Goal: Task Accomplishment & Management: Manage account settings

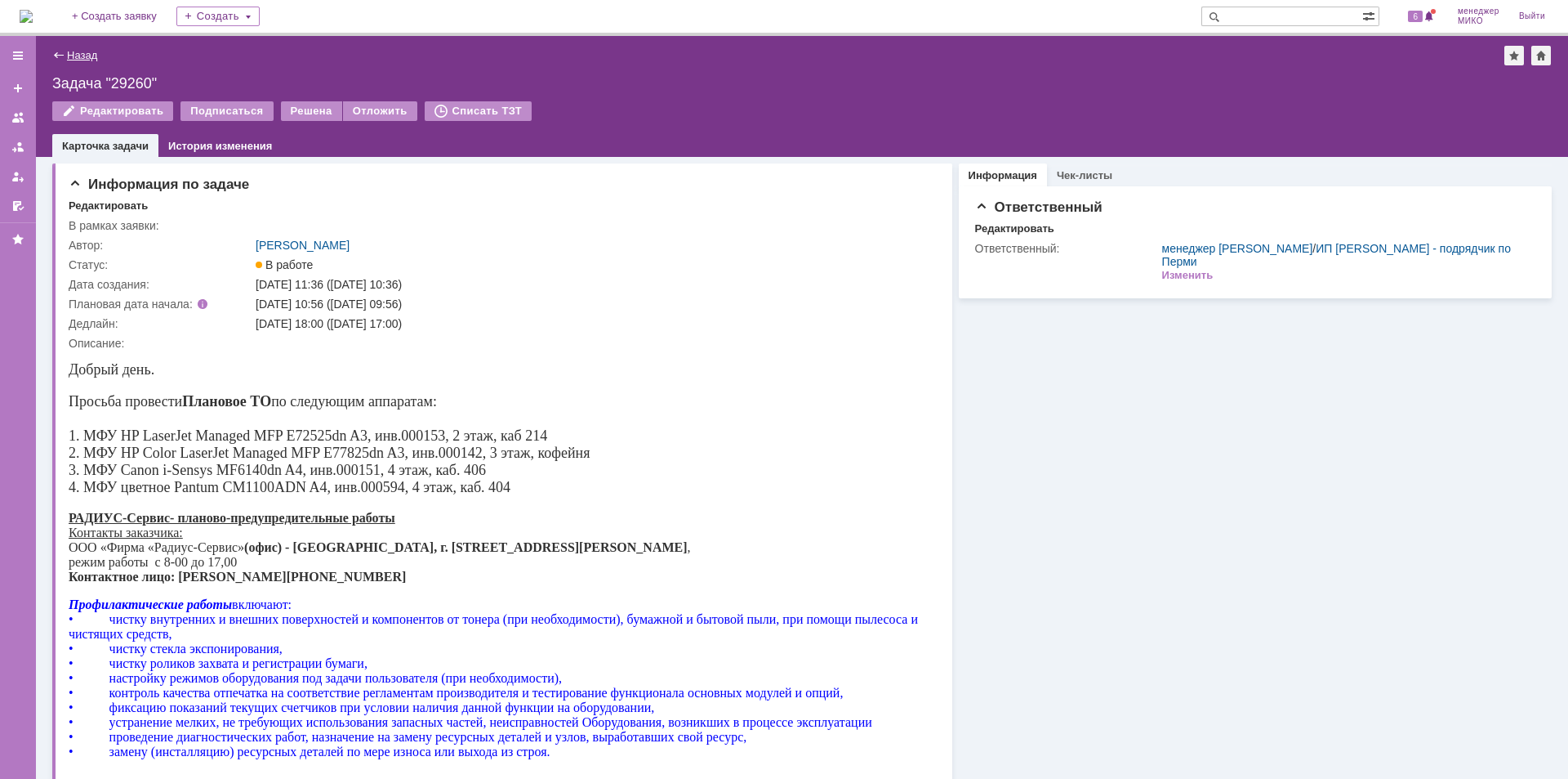
click at [91, 49] on link "Назад" at bounding box center [82, 55] width 30 height 12
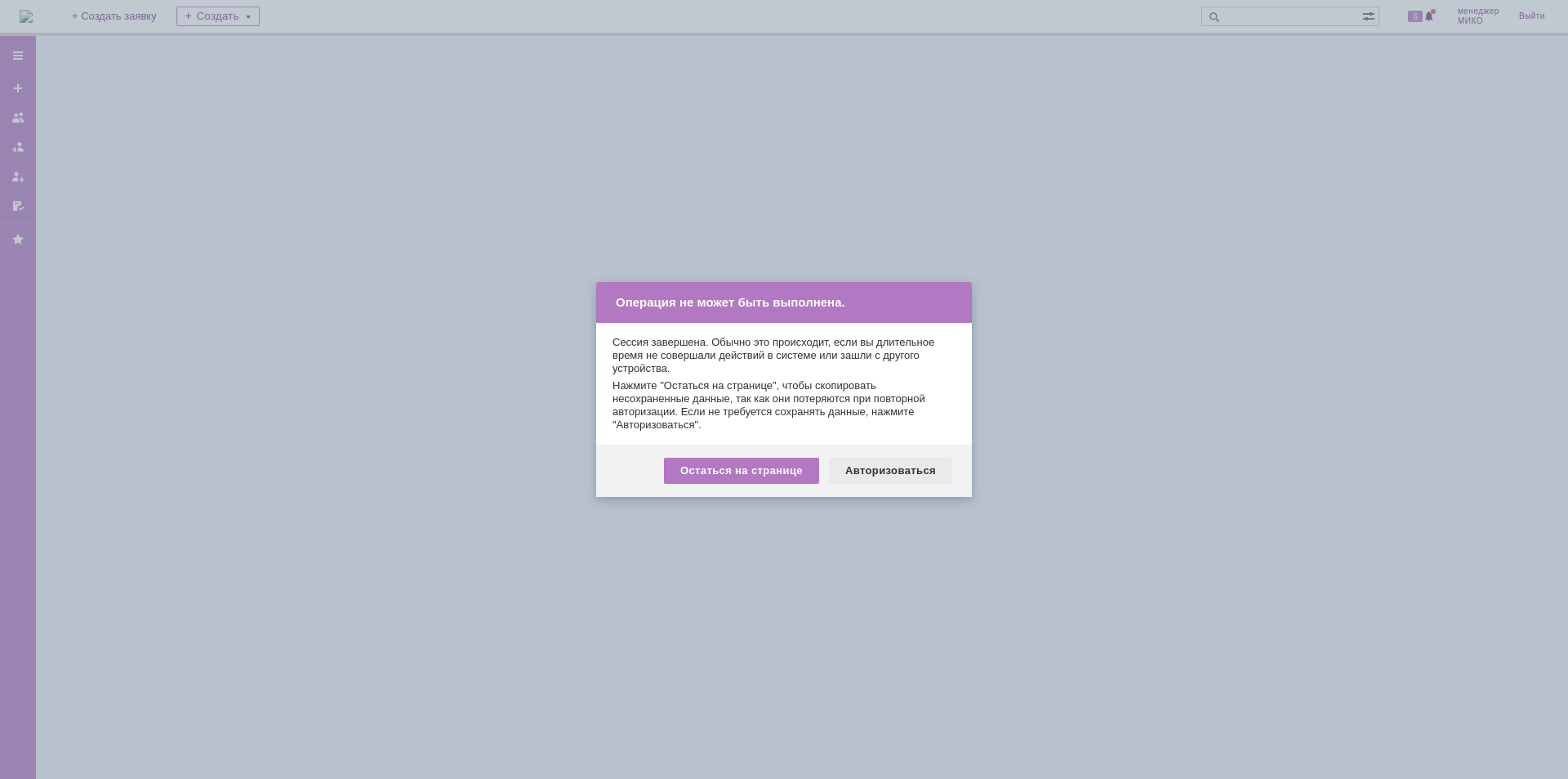
click at [899, 471] on div "Авторизоваться" at bounding box center [891, 470] width 124 height 26
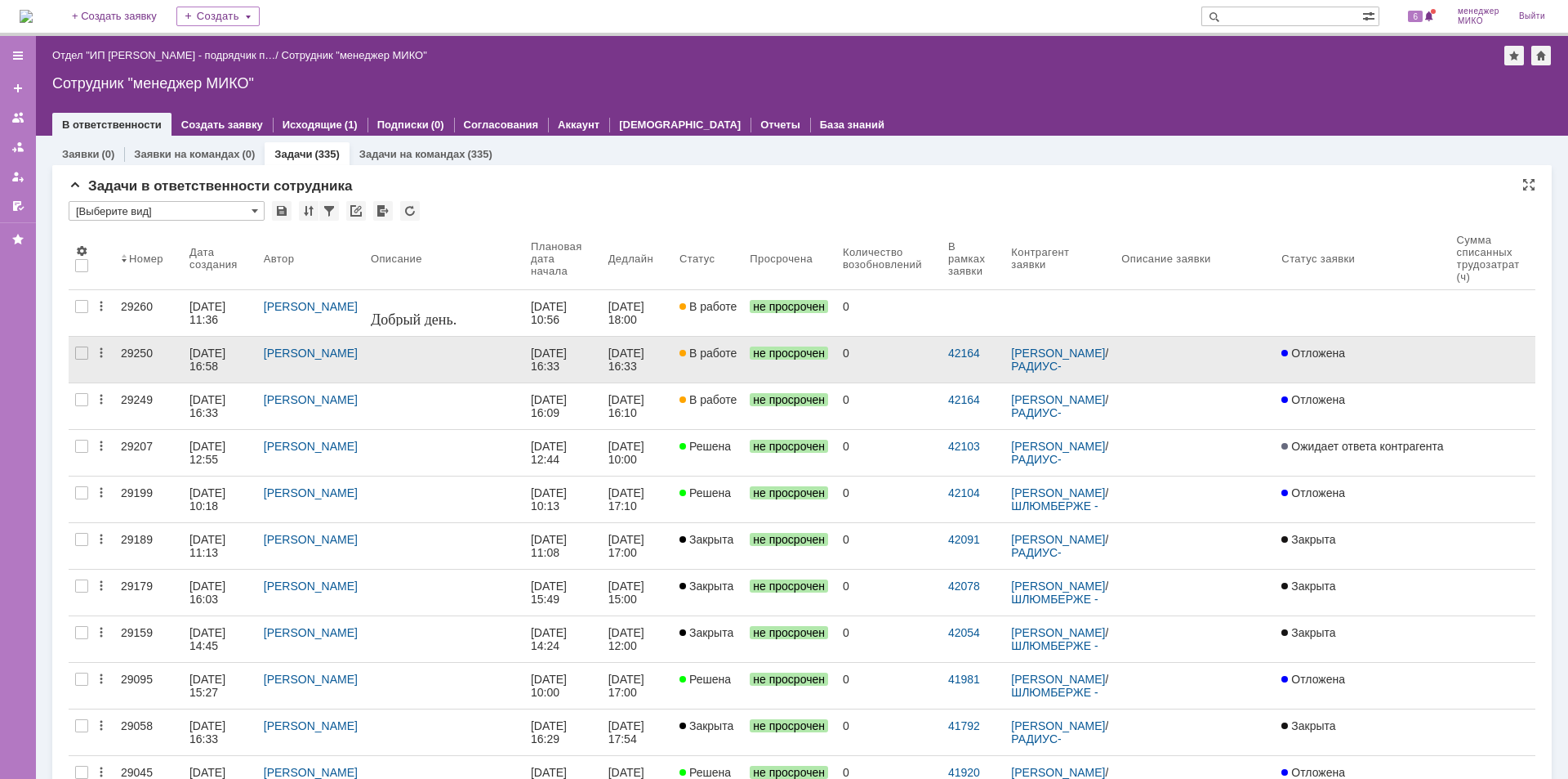
click at [140, 351] on div "29250" at bounding box center [148, 353] width 55 height 13
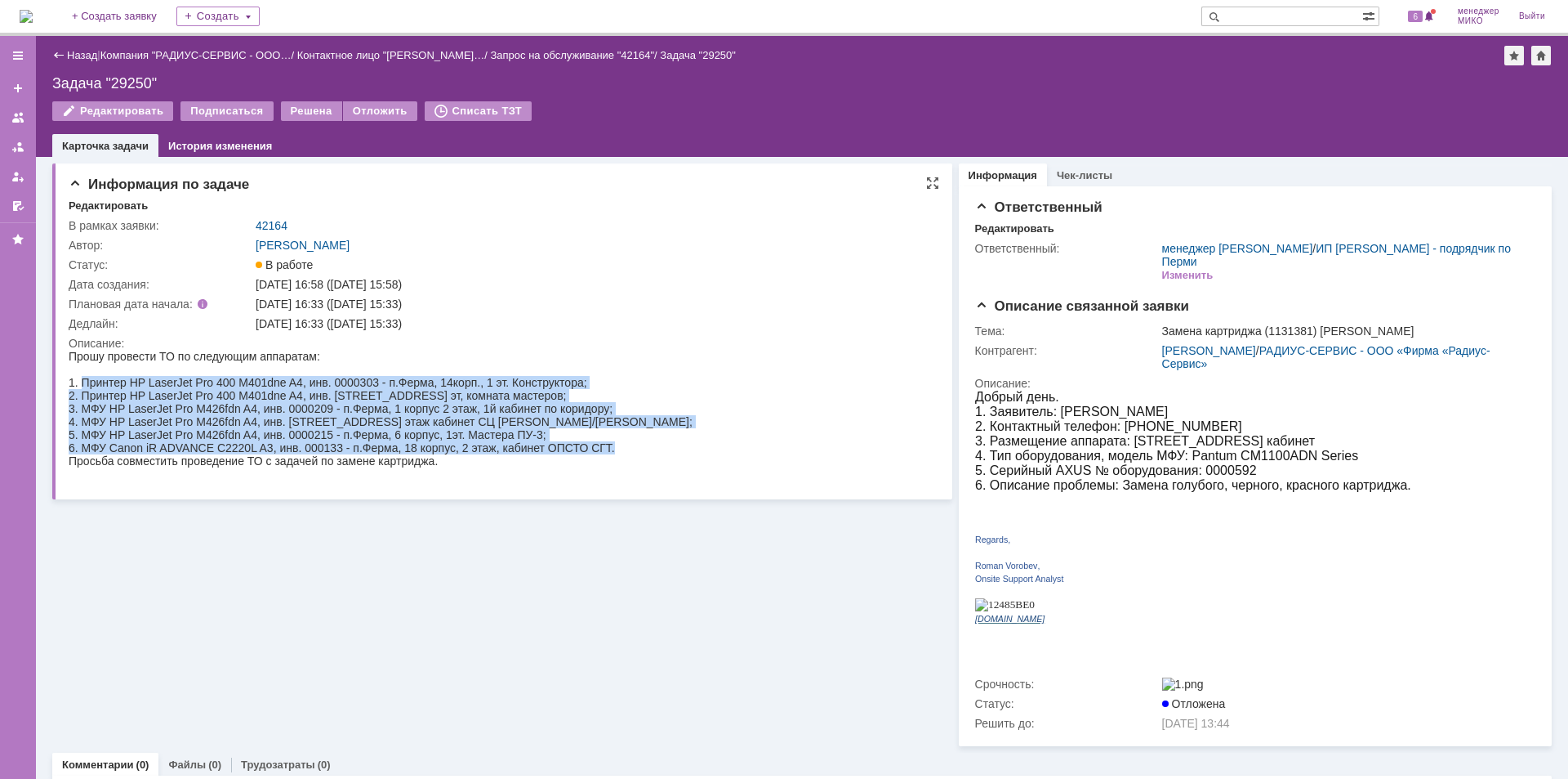
drag, startPoint x: 82, startPoint y: 384, endPoint x: 618, endPoint y: 453, distance: 540.4
click at [618, 453] on body "Прошу провести ТО по следующим аппаратам: 1. Принтер HP LaserJet Pro 400 M401dn…" at bounding box center [380, 414] width 624 height 131
copy body "Принтер HP LaserJet Pro 400 M401dne A4, инв. 0000303 - п.Ферма, 14корп., 1 эт. …"
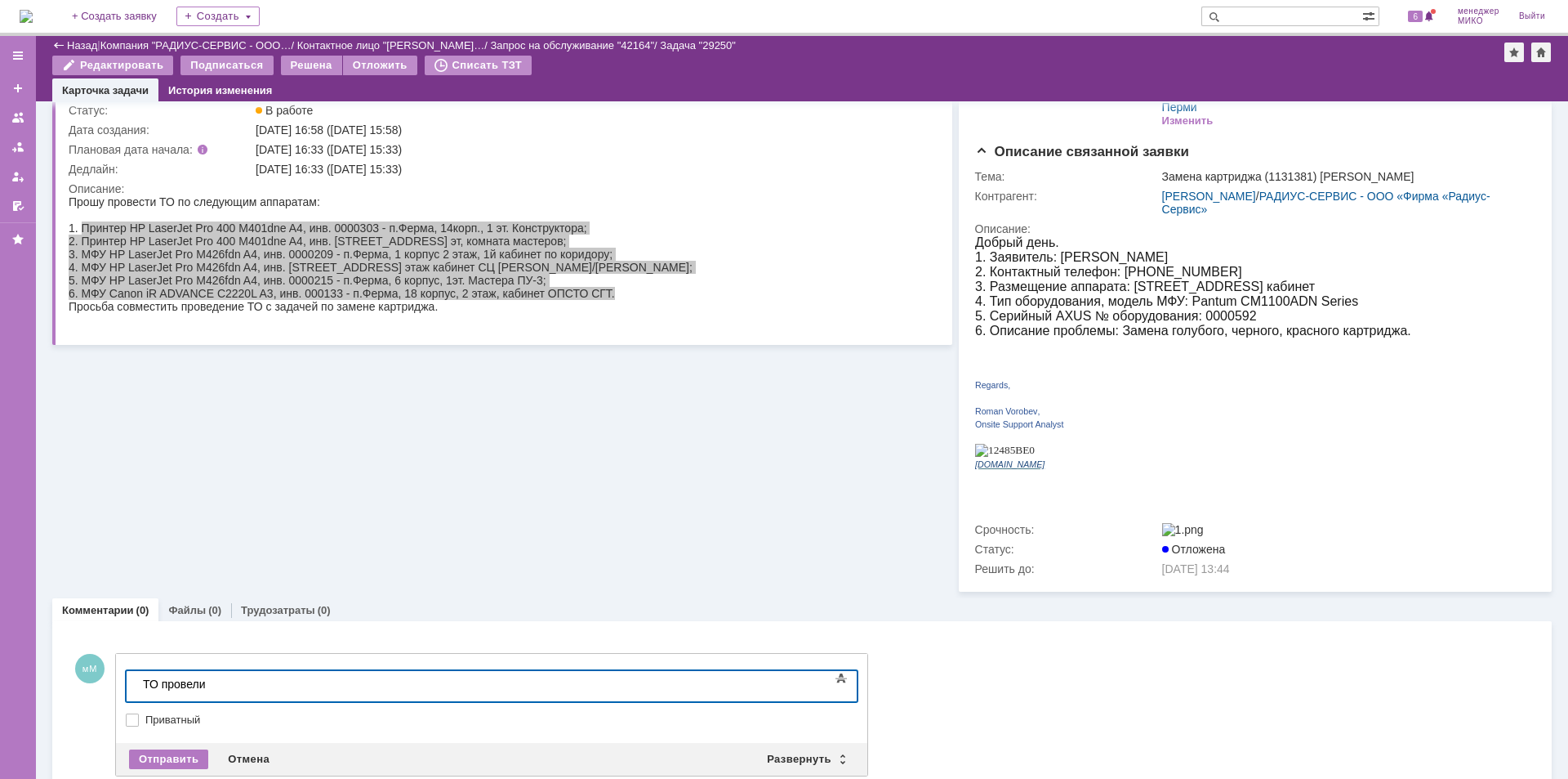
scroll to position [115, 0]
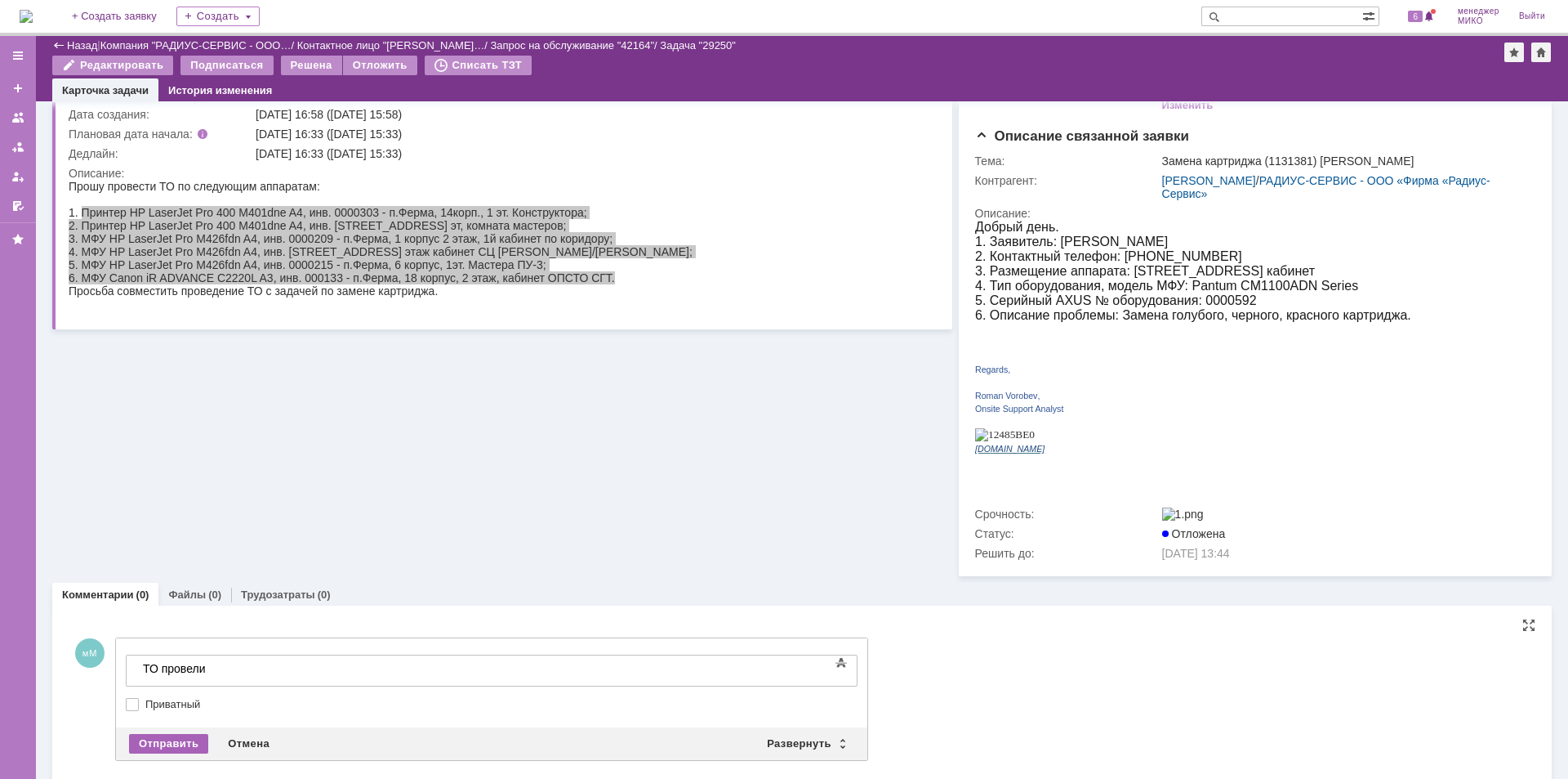
click at [181, 734] on div "Отправить" at bounding box center [168, 743] width 79 height 20
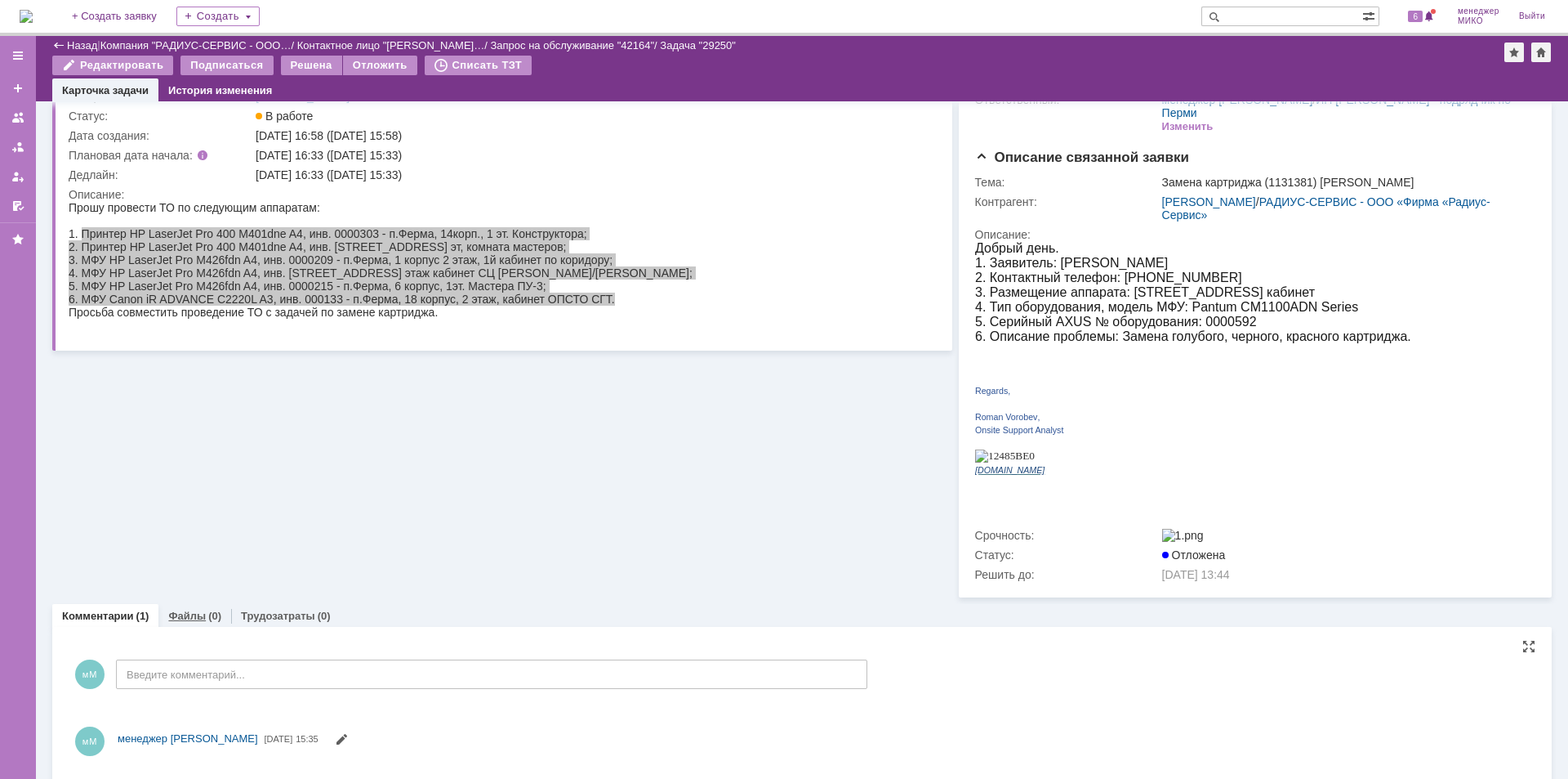
scroll to position [0, 0]
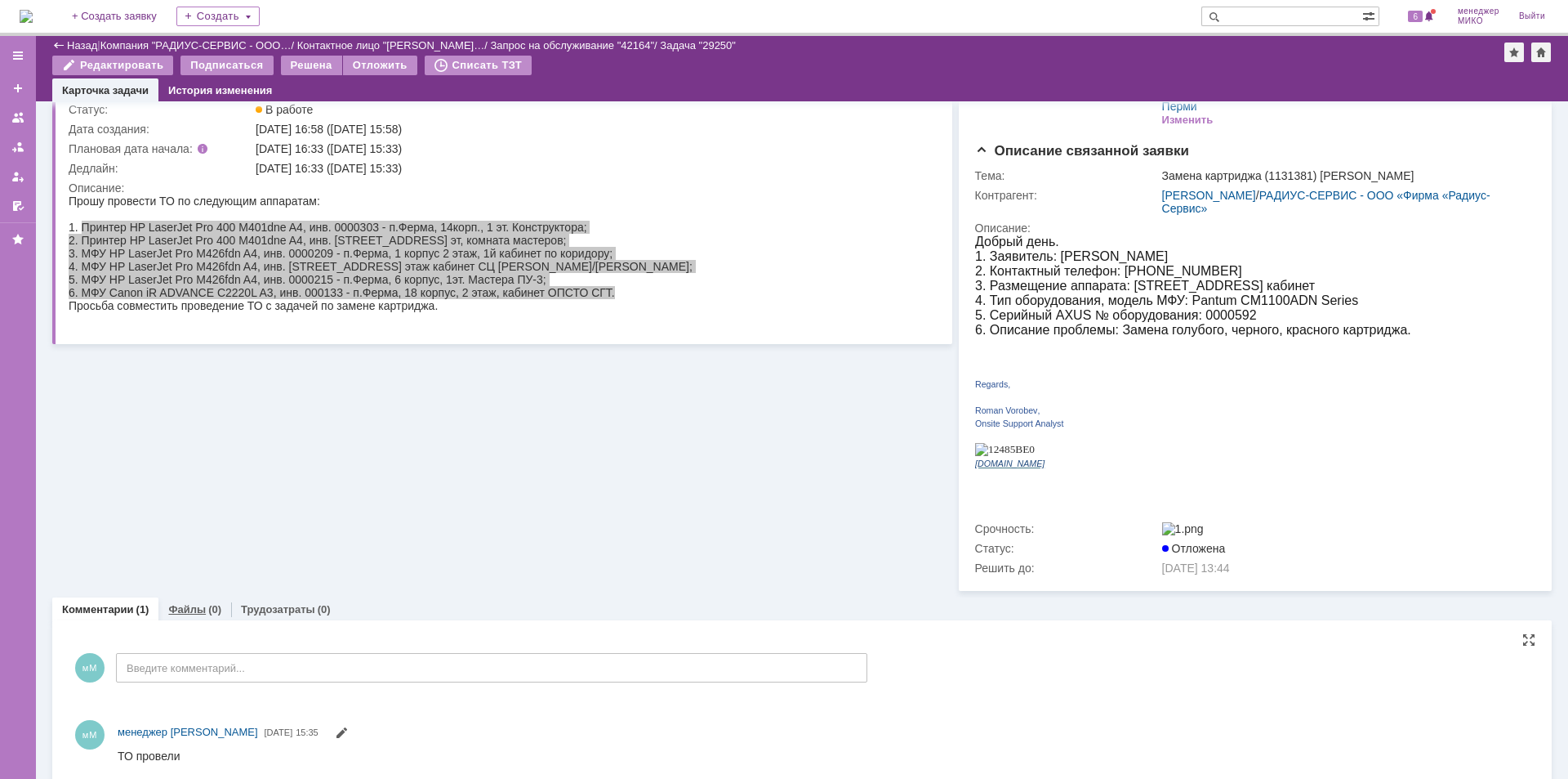
click at [178, 603] on link "Файлы" at bounding box center [187, 609] width 37 height 12
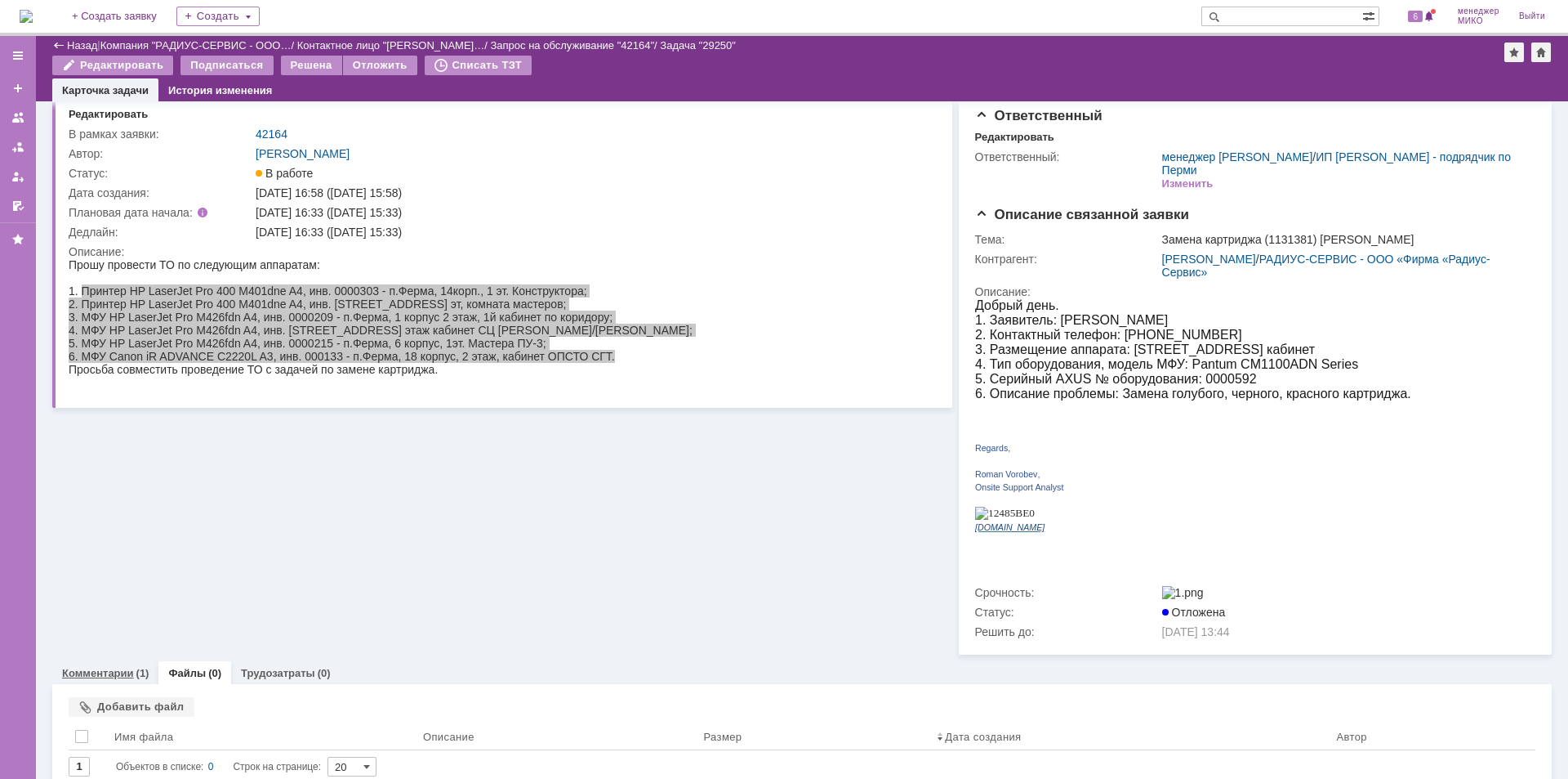
scroll to position [34, 0]
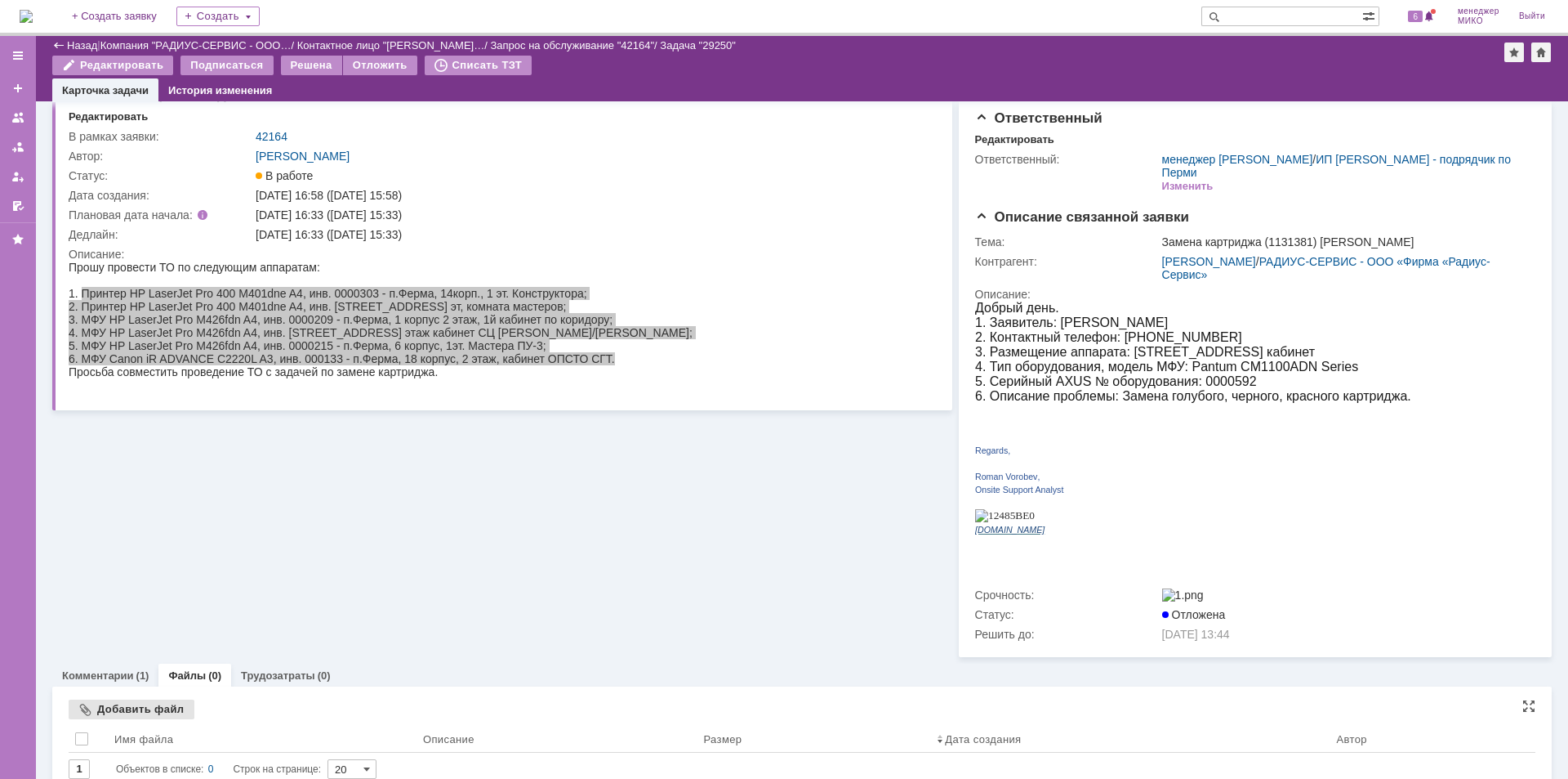
click at [103, 700] on div "Добавить файл" at bounding box center [132, 710] width 126 height 20
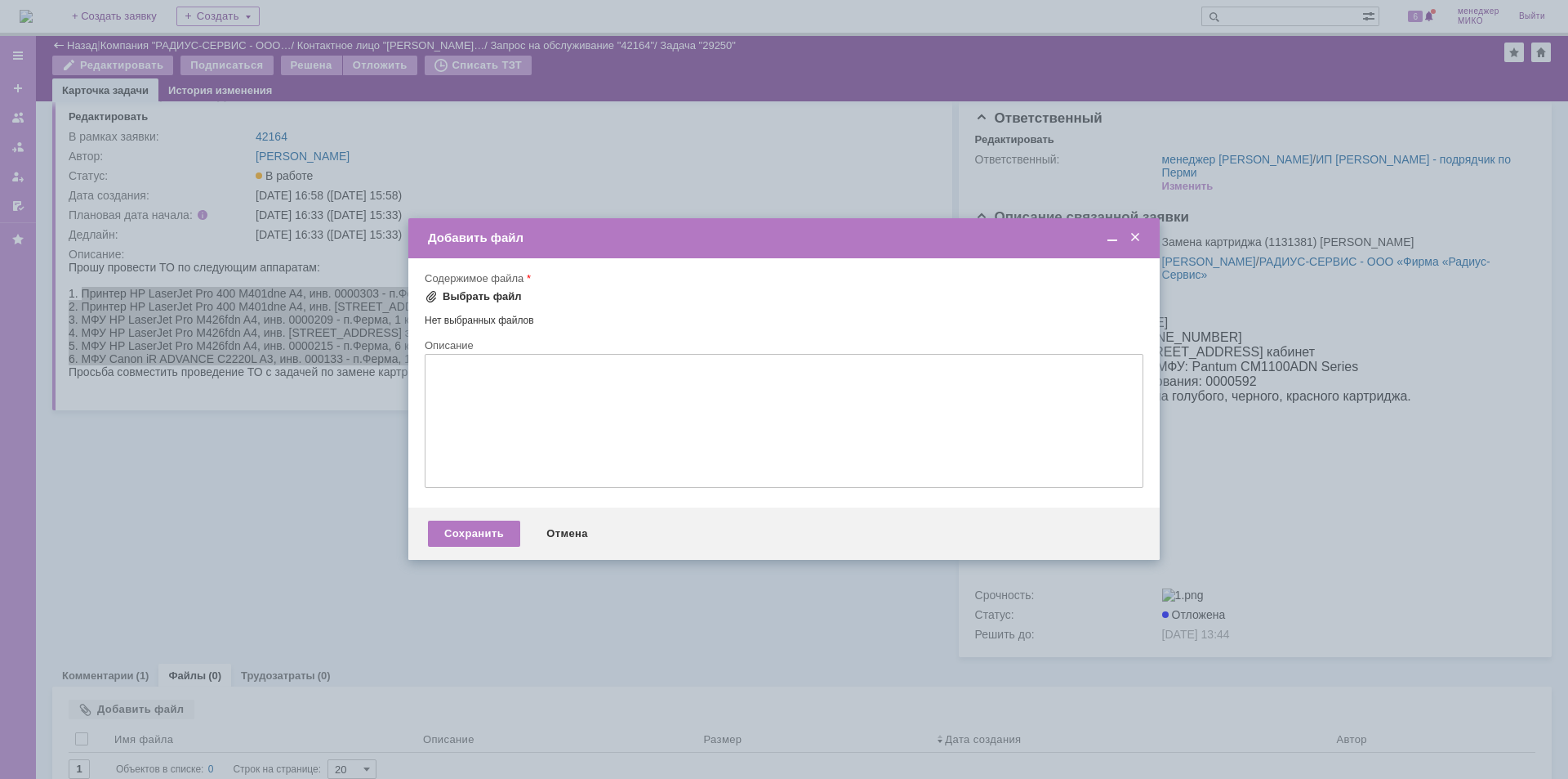
click at [468, 291] on div "Выбрать файл" at bounding box center [482, 296] width 79 height 13
click at [475, 534] on div "Сохранить" at bounding box center [474, 535] width 92 height 26
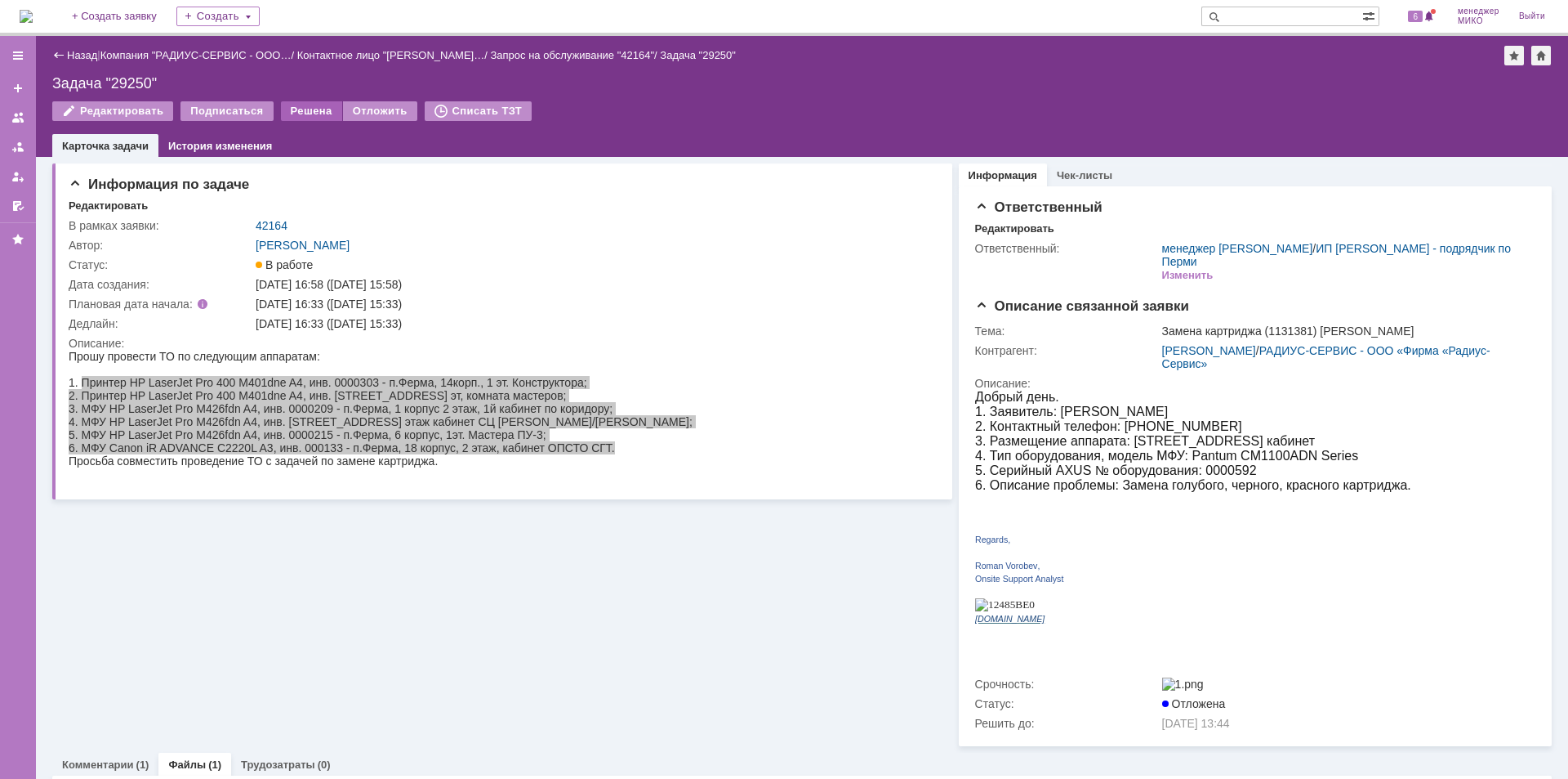
click at [303, 112] on div "Решена" at bounding box center [311, 111] width 61 height 20
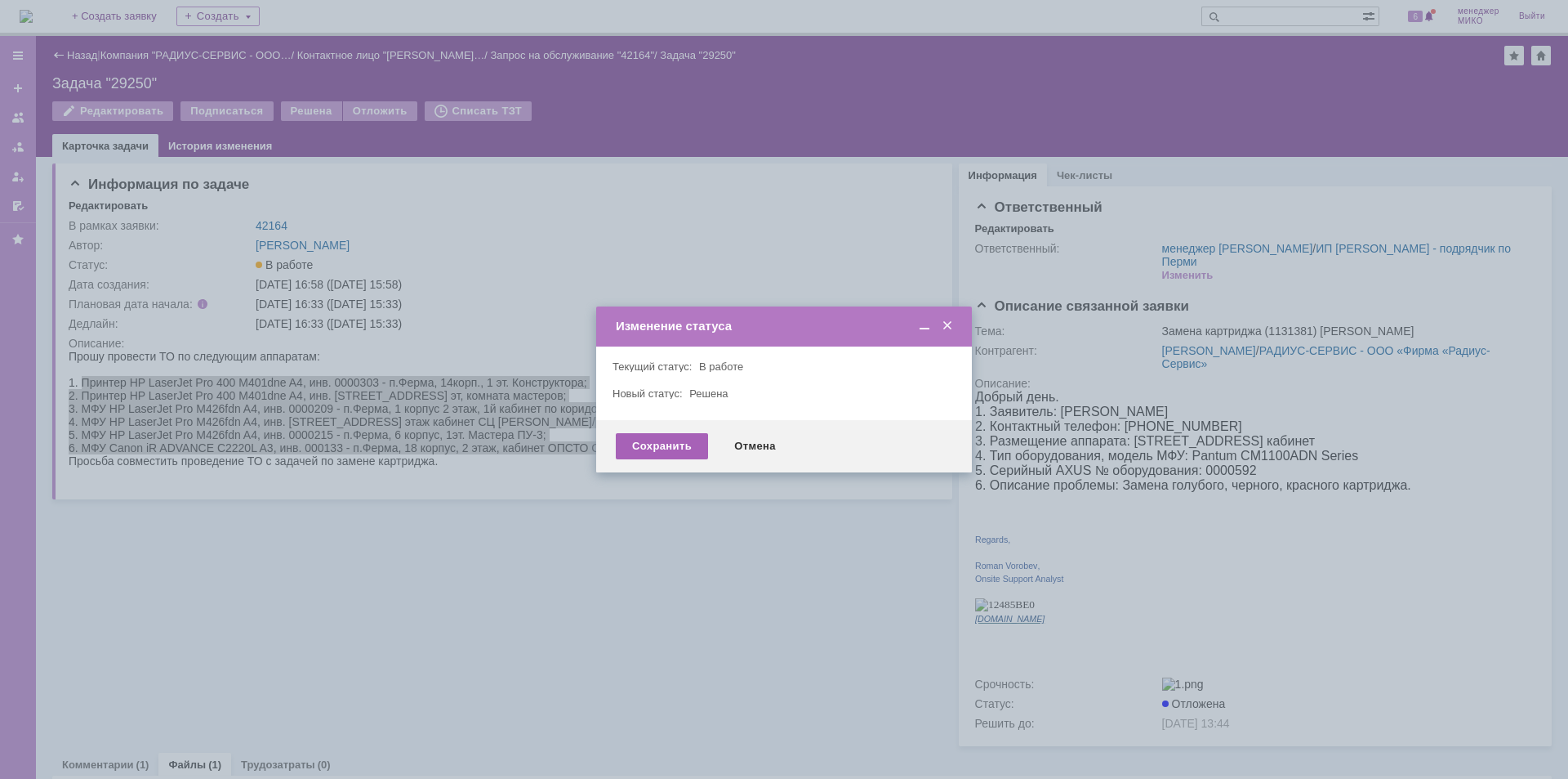
click at [633, 455] on div "Сохранить" at bounding box center [662, 446] width 92 height 26
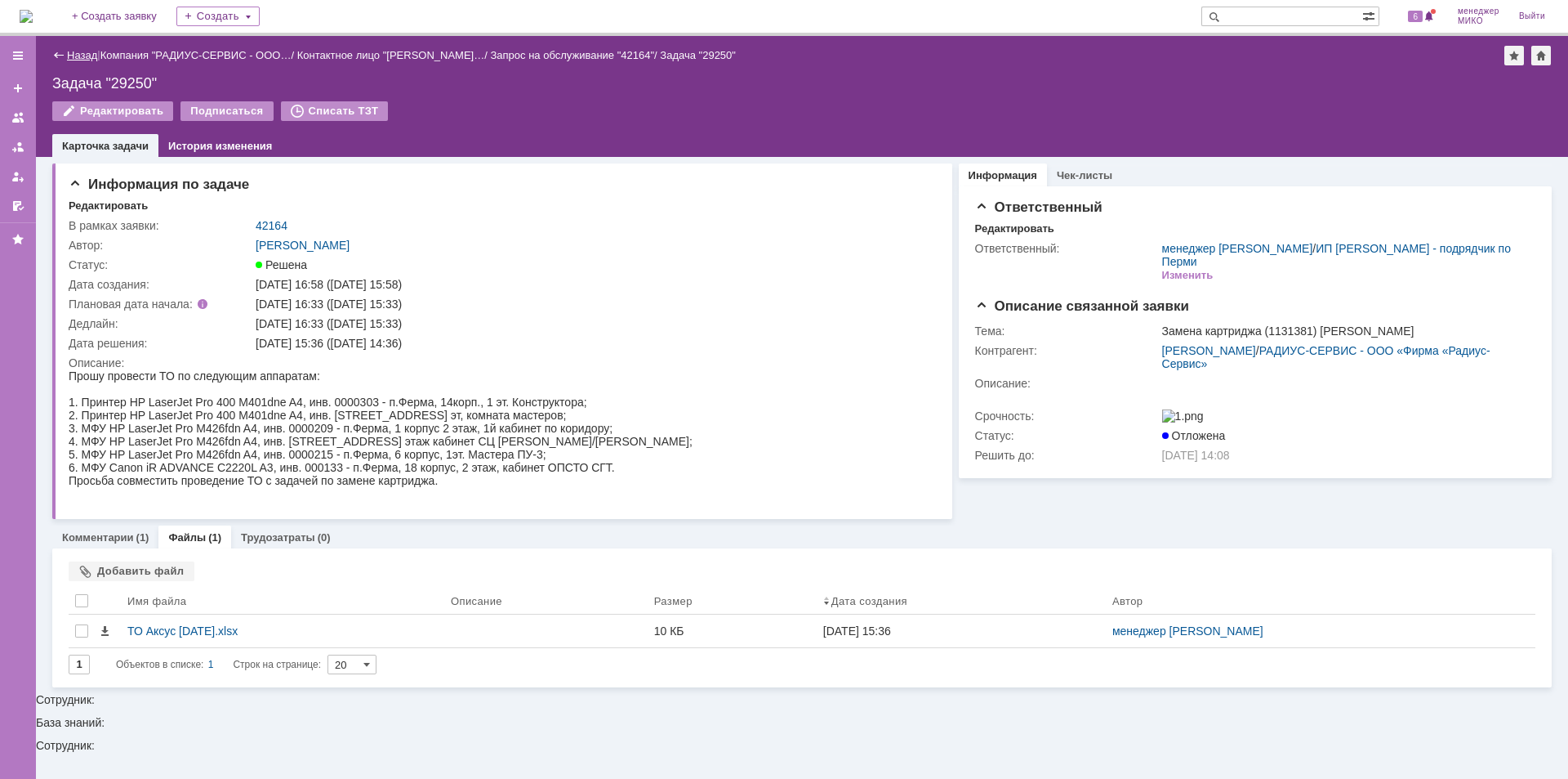
click at [85, 53] on link "Назад" at bounding box center [82, 55] width 30 height 12
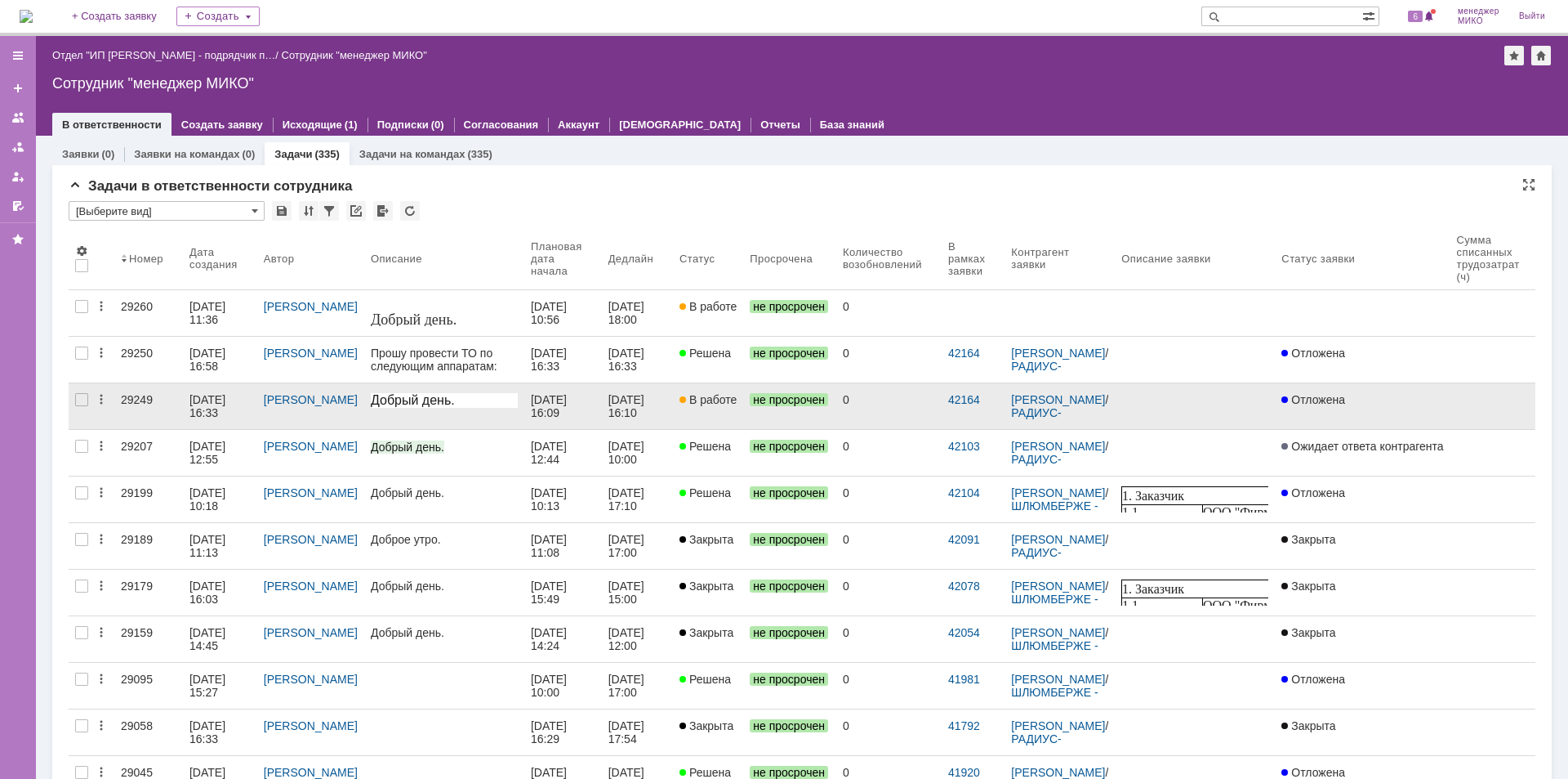
click at [124, 398] on div "29249" at bounding box center [148, 399] width 55 height 13
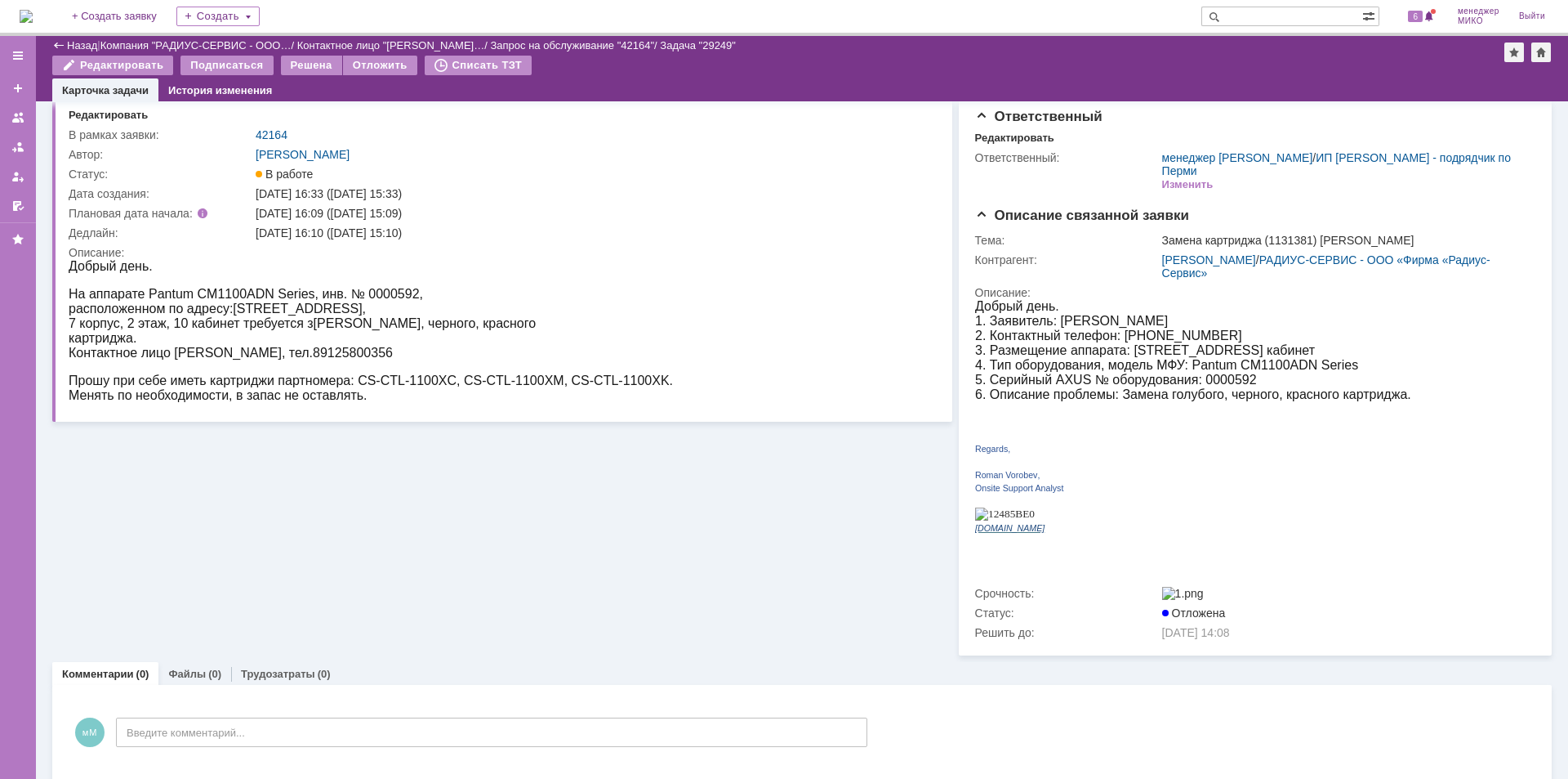
scroll to position [28, 0]
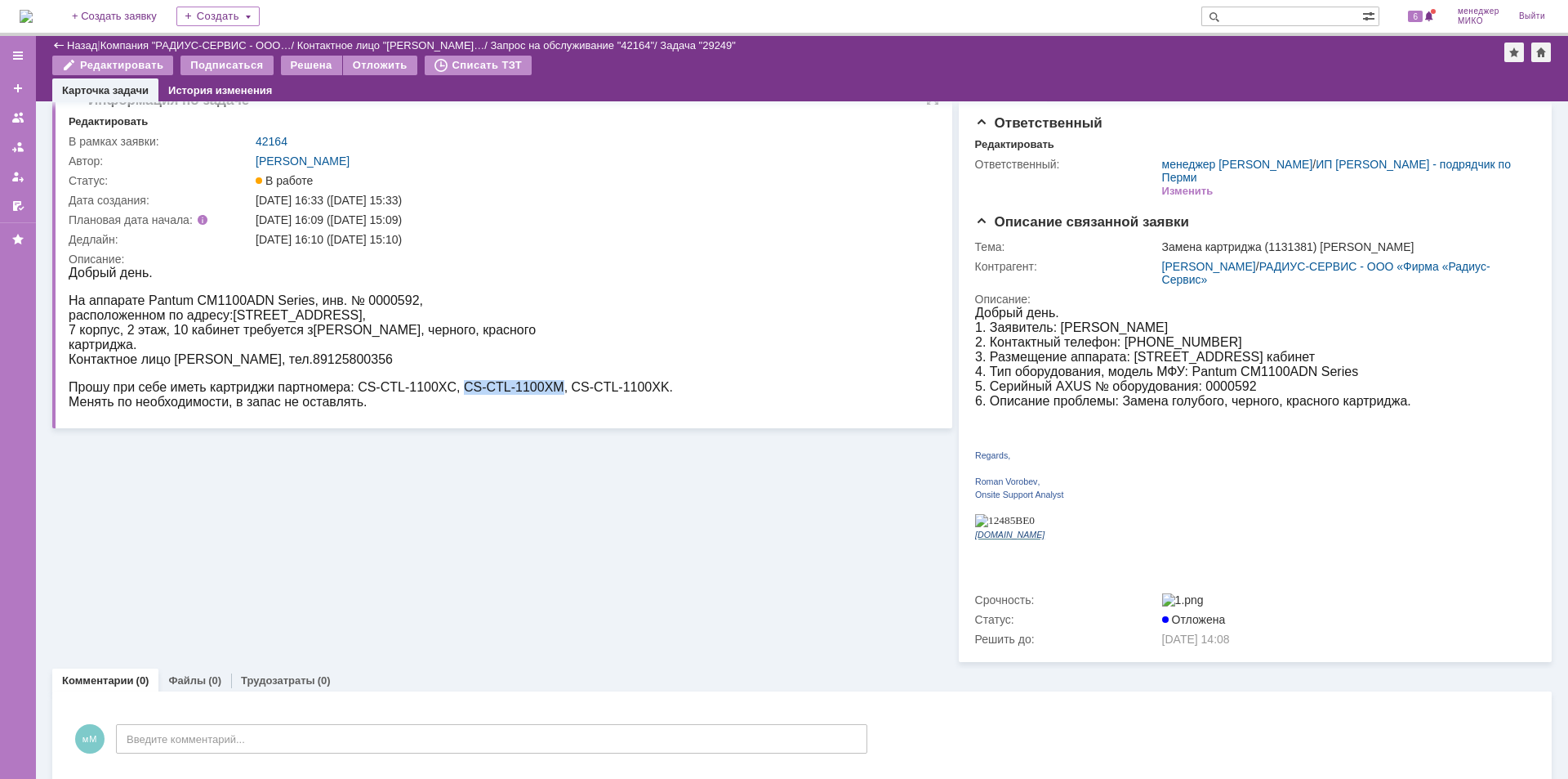
drag, startPoint x: 465, startPoint y: 385, endPoint x: 561, endPoint y: 388, distance: 96.0
click at [561, 388] on span "Прошу при себе иметь картриджи партномера: CS-CTL-1100XC, CS-CTL-1100XM, CS-CTL…" at bounding box center [371, 387] width 604 height 14
copy span "CS-CTL-1100XM"
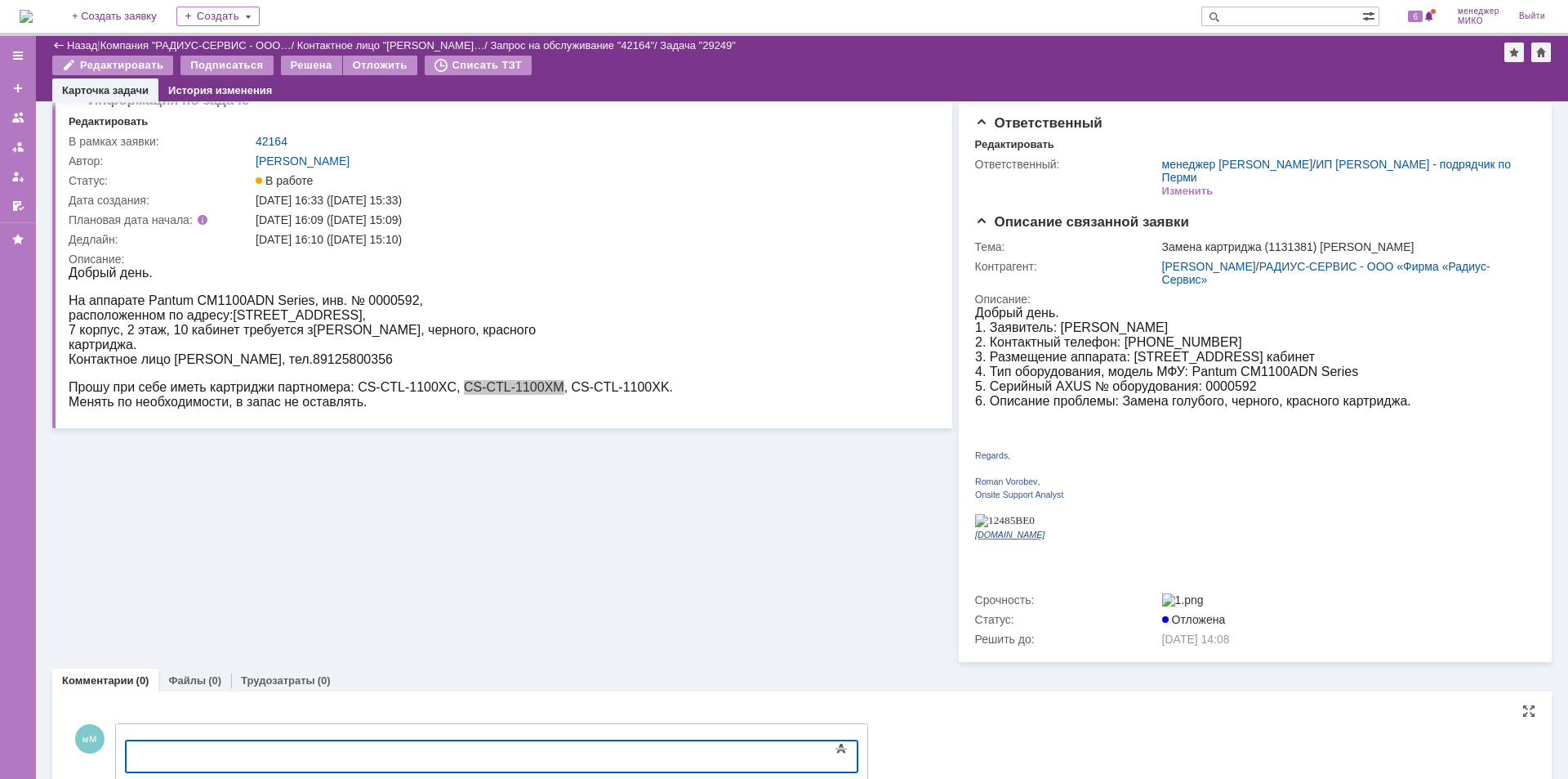
click at [329, 758] on div at bounding box center [259, 754] width 232 height 13
drag, startPoint x: 140, startPoint y: 752, endPoint x: 310, endPoint y: 1511, distance: 777.8
click at [140, 752] on body "CS-CTL-1100XM-установили," at bounding box center [259, 754] width 245 height 28
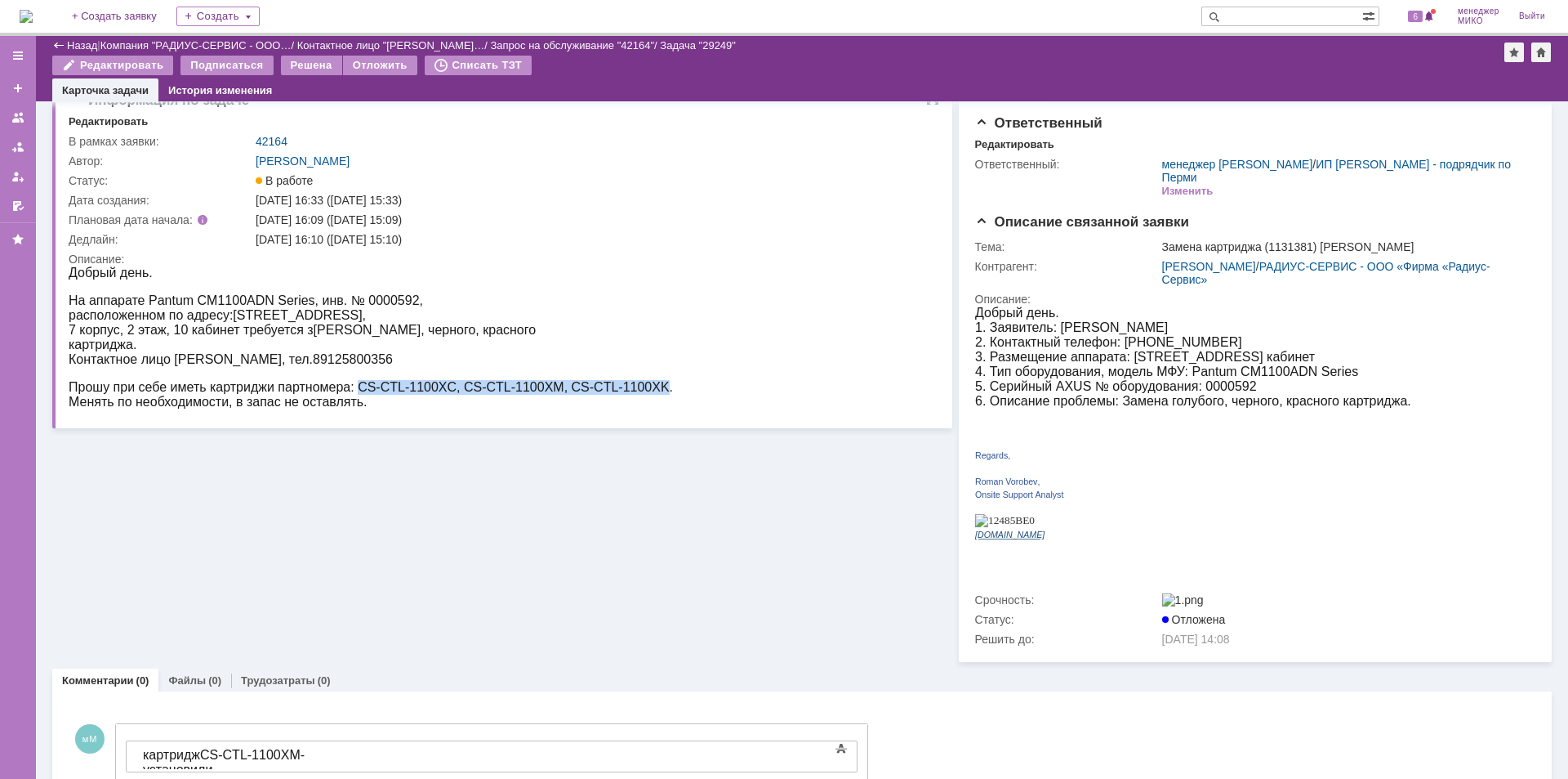
drag, startPoint x: 361, startPoint y: 386, endPoint x: 668, endPoint y: 385, distance: 307.0
click at [668, 385] on span "Прошу при себе иметь картриджи партномера: CS-CTL-1100XC, CS-CTL-1100XM, CS-CTL…" at bounding box center [371, 387] width 604 height 14
copy span "CS-CTL-1100XC, CS-CTL-1100XM, CS-CTL-1100XK"
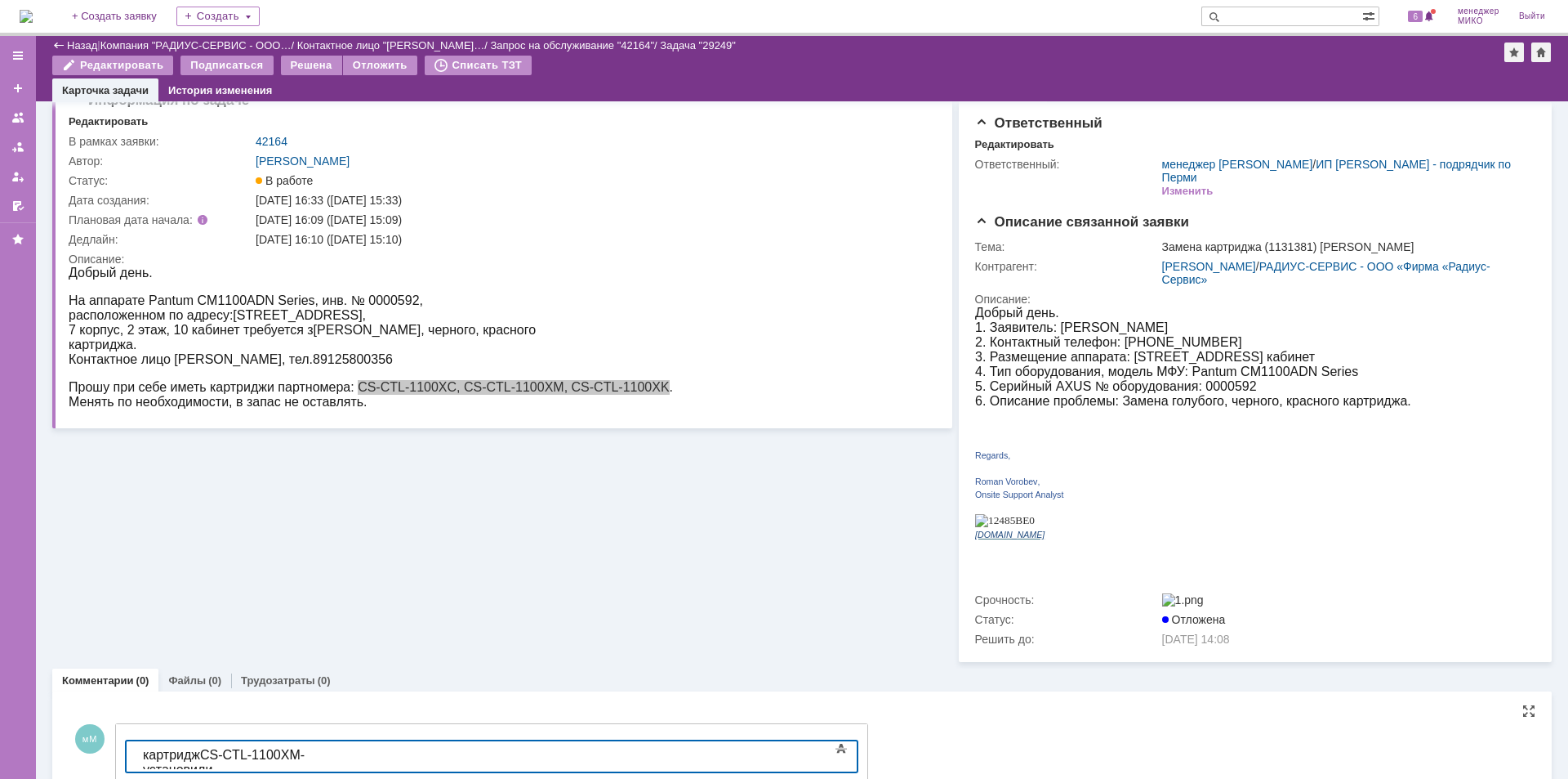
click at [375, 752] on div "картридж CS-CTL-1100XM-установили," at bounding box center [259, 762] width 232 height 29
drag, startPoint x: 385, startPoint y: 751, endPoint x: 516, endPoint y: 1494, distance: 754.5
click at [374, 762] on span "CS-CTL-1100XC, CS-CTL-1100XM, CS-CTL-1100XK" at bounding box center [259, 776] width 231 height 28
drag, startPoint x: 559, startPoint y: 751, endPoint x: 663, endPoint y: 755, distance: 104.1
click at [356, 762] on span "CS-CTL-1100XC, CS-CTL-1100XM, CS-CTL-1100XK" at bounding box center [250, 783] width 213 height 44
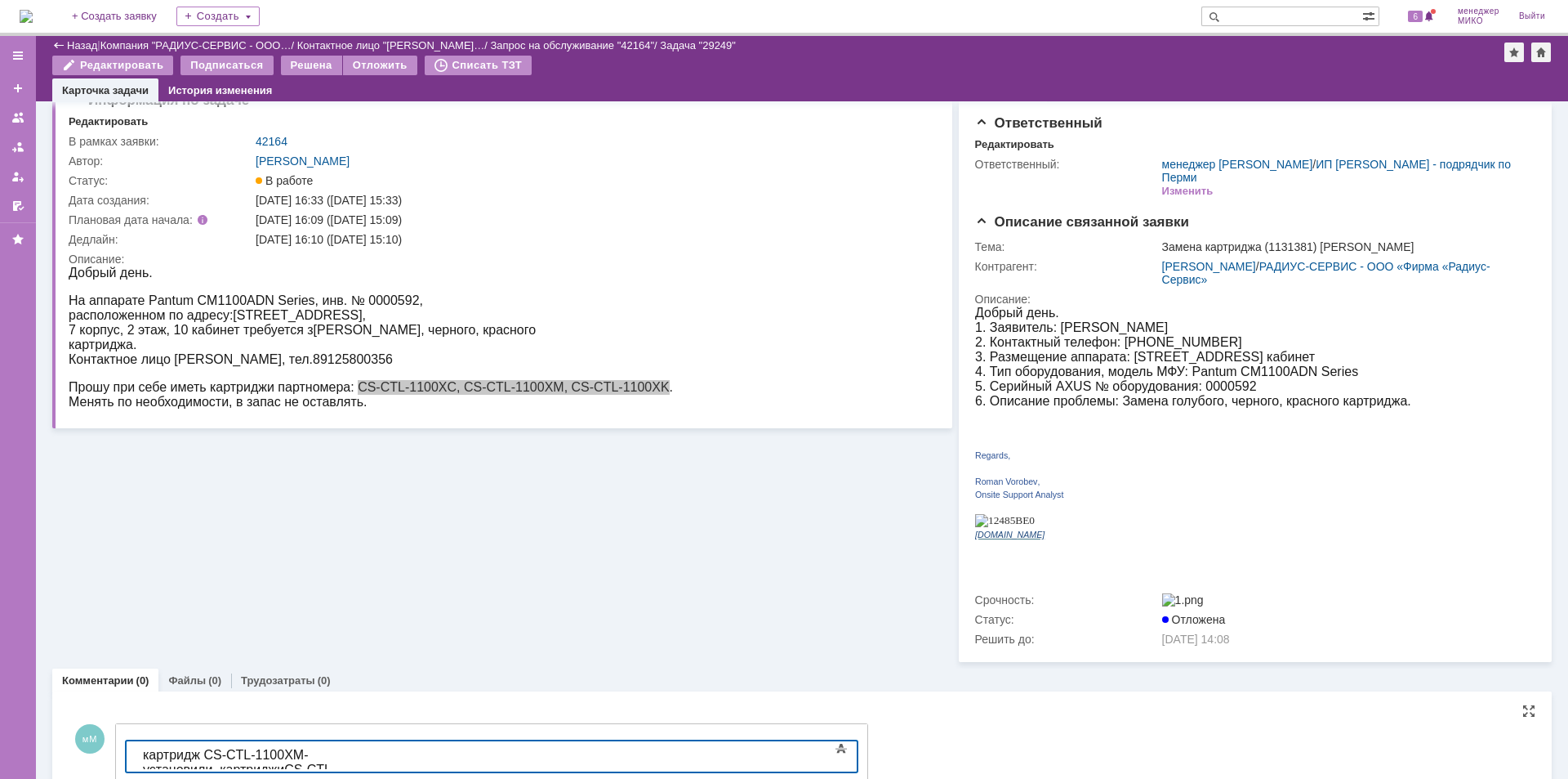
click at [375, 755] on div "картридж CS-CTL-1100XM-установили, картриджи CS-CTL-1100XC, CS-CTL-1100XK" at bounding box center [259, 770] width 232 height 44
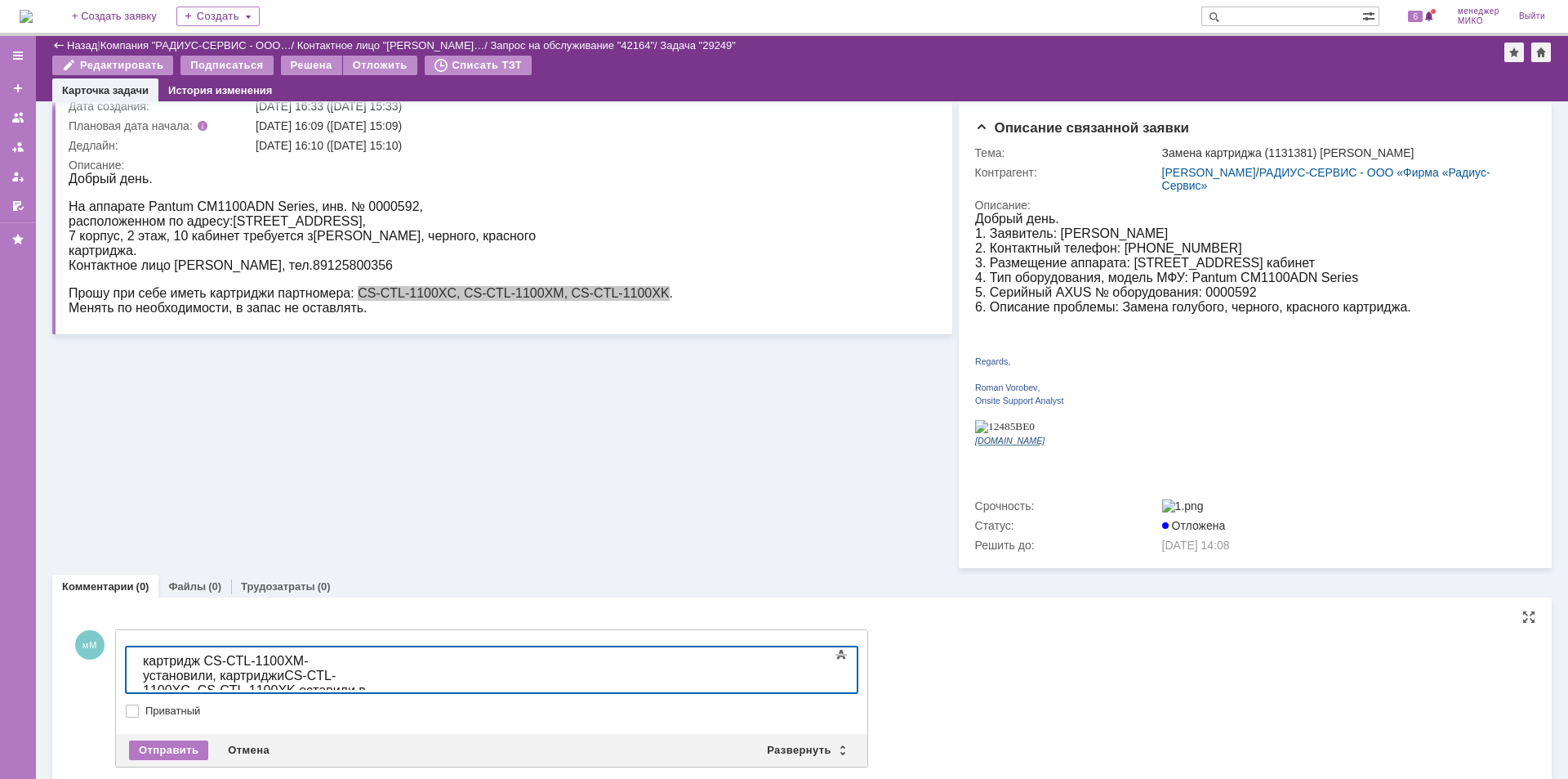
scroll to position [129, 0]
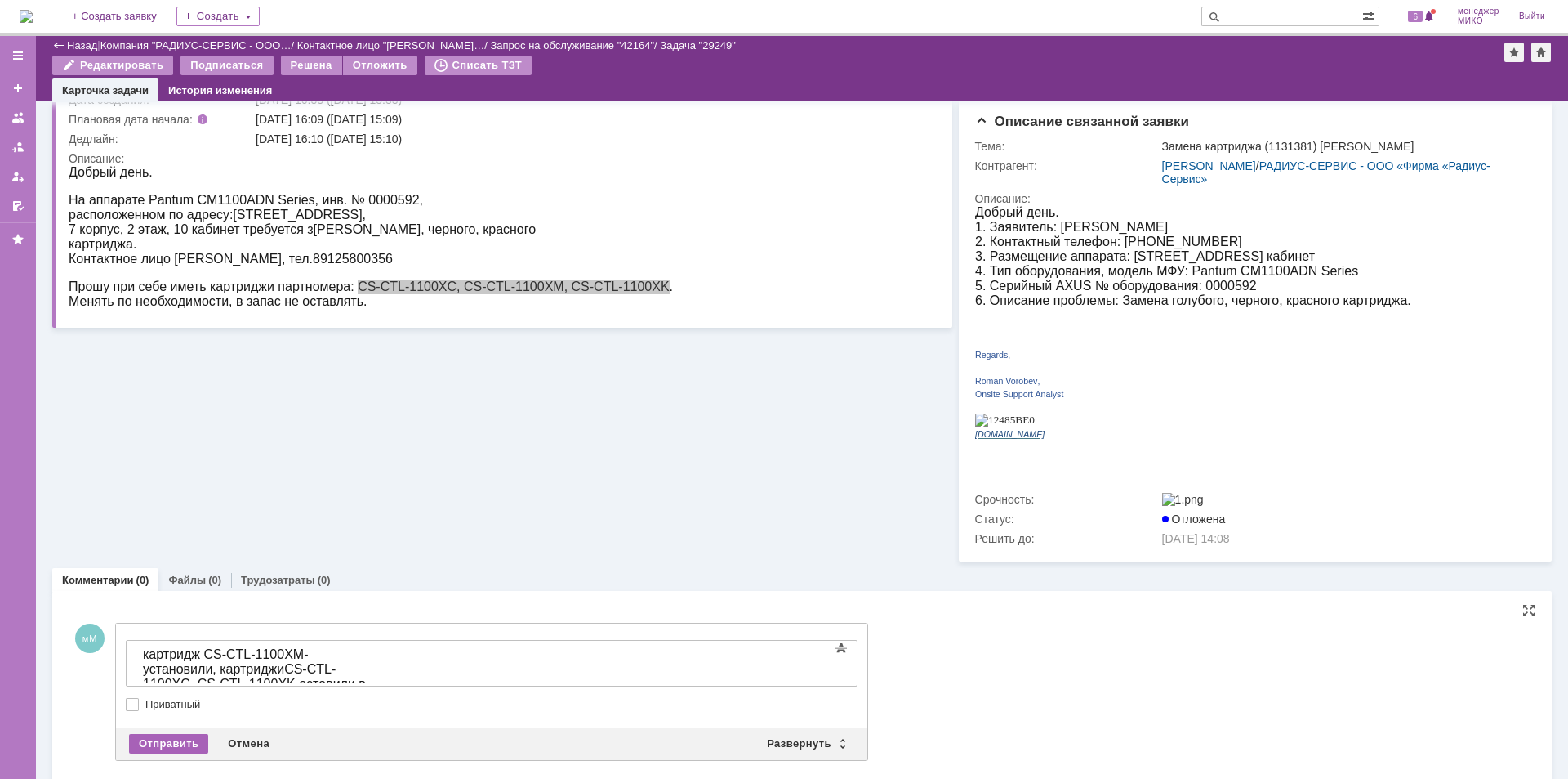
click at [165, 734] on div "Отправить" at bounding box center [168, 743] width 79 height 20
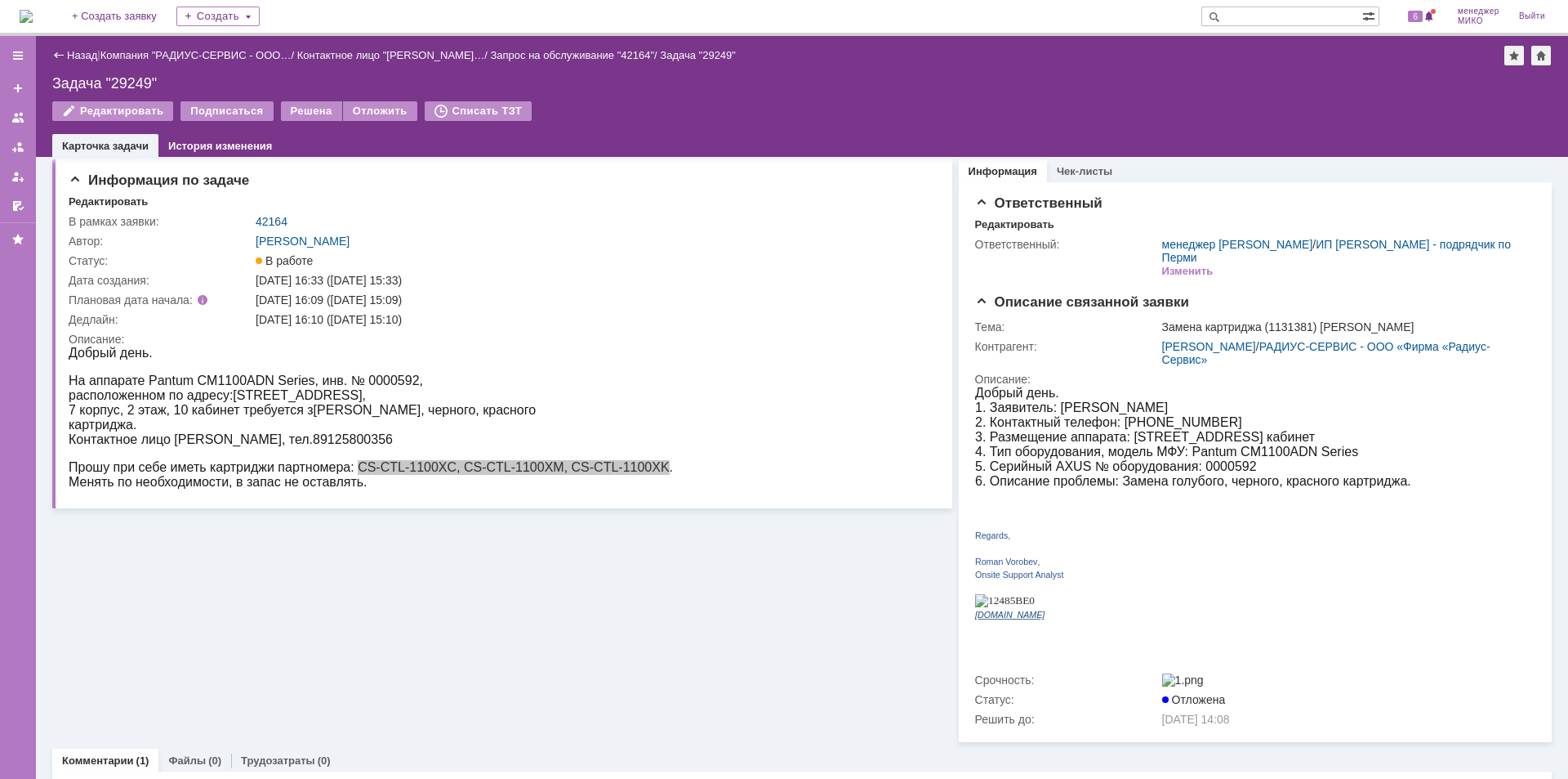
scroll to position [0, 0]
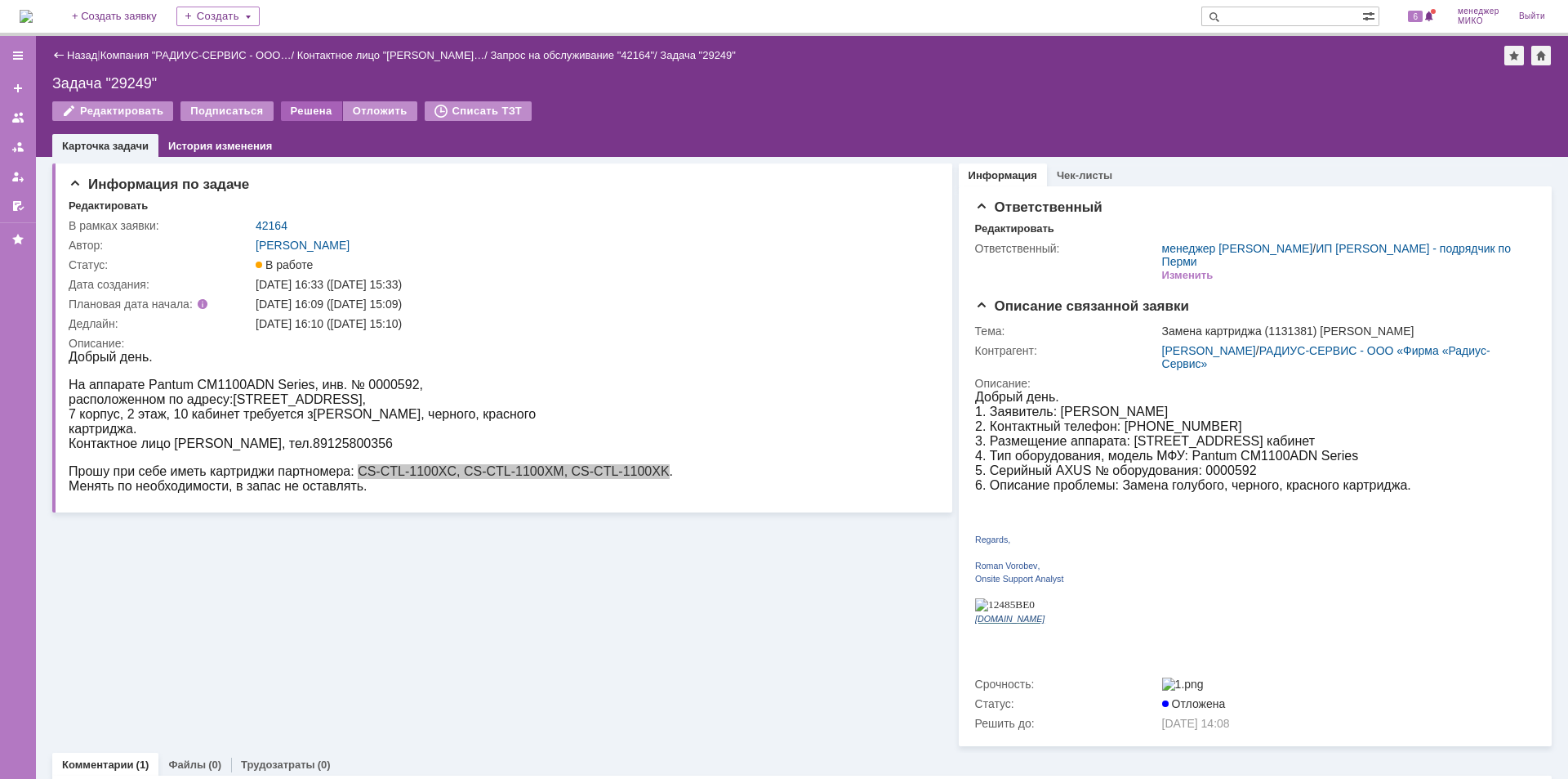
click at [300, 114] on div "Решена" at bounding box center [311, 111] width 61 height 20
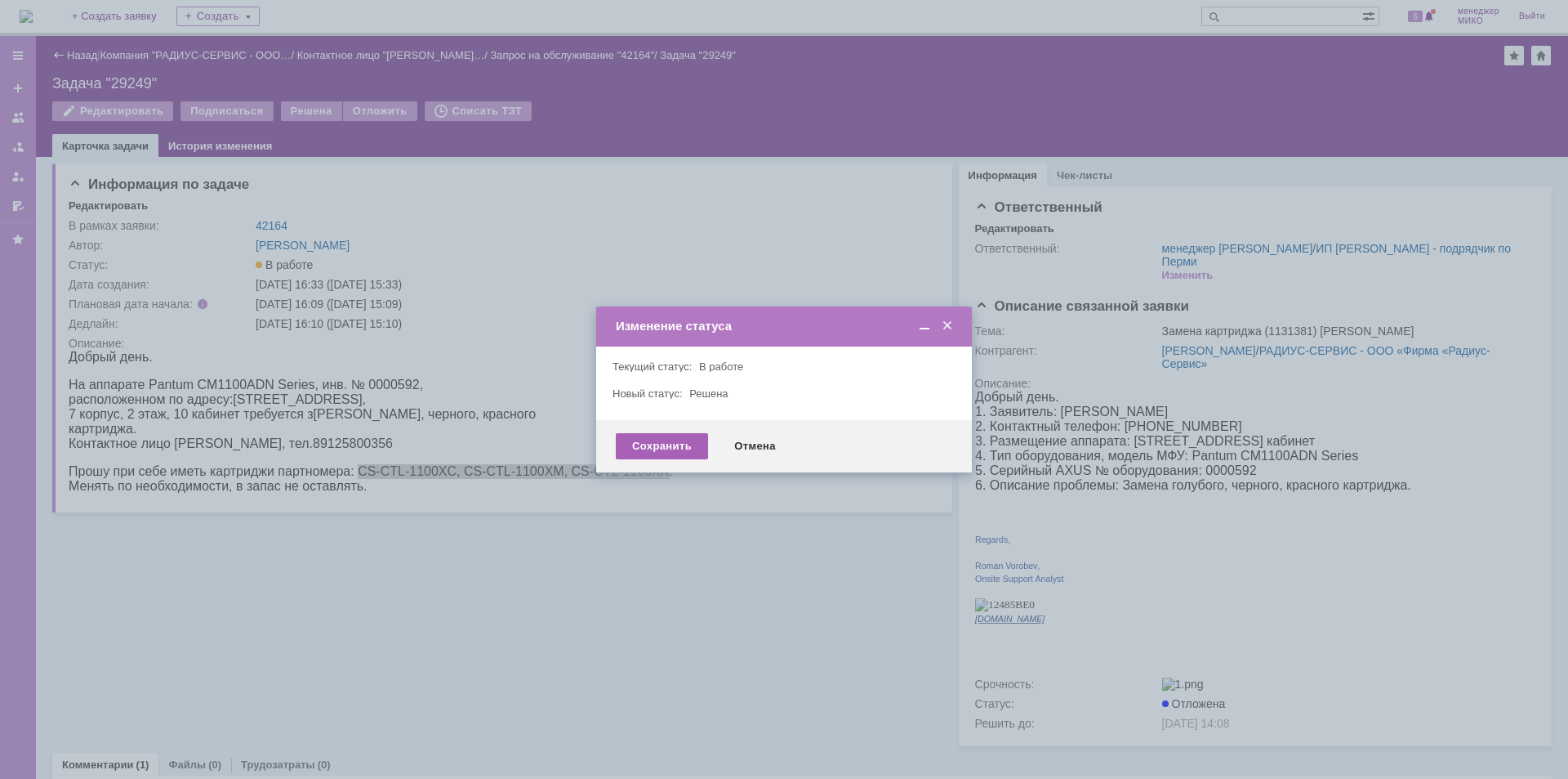
click at [648, 451] on div "Сохранить" at bounding box center [662, 446] width 92 height 26
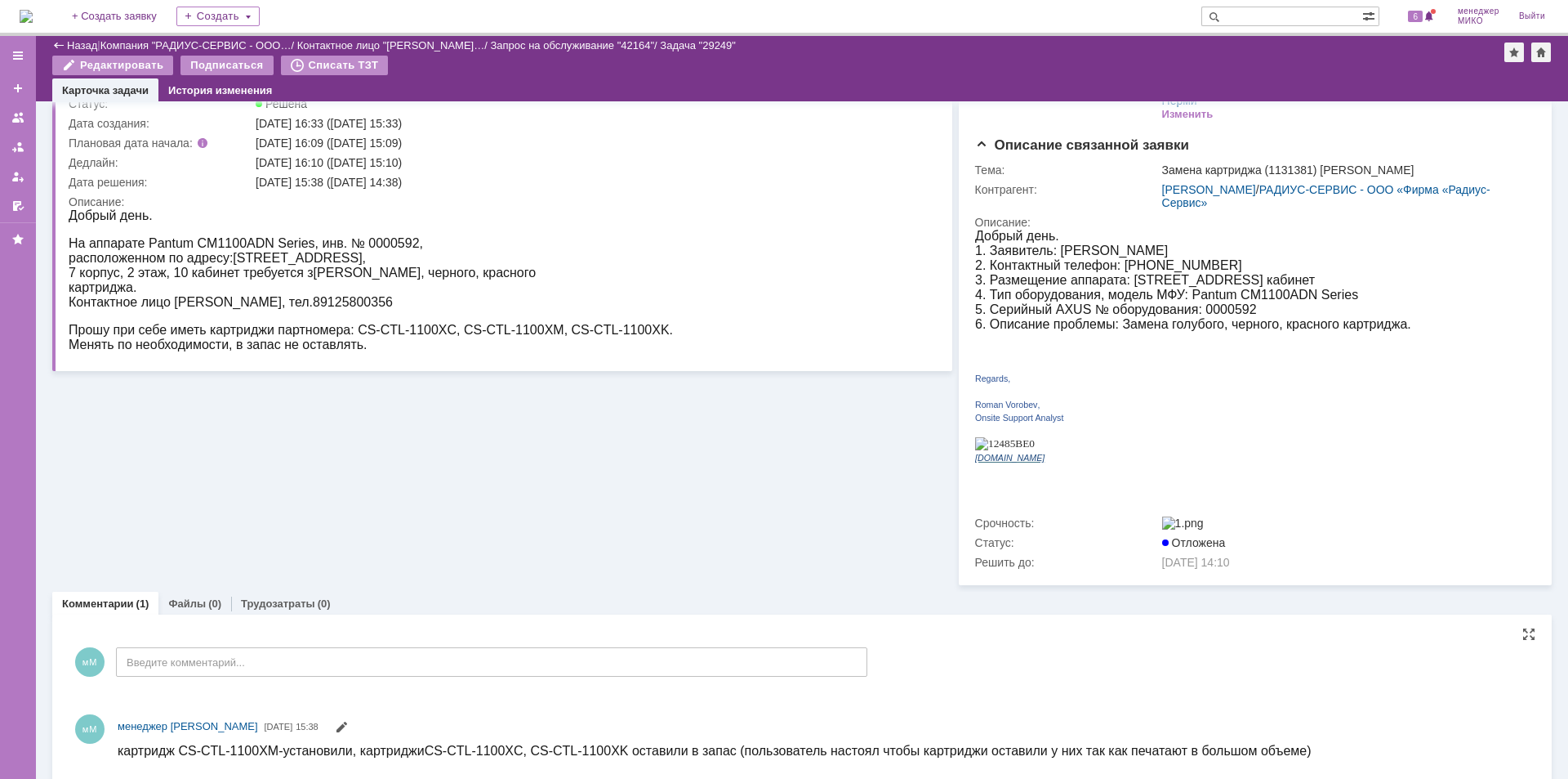
scroll to position [101, 0]
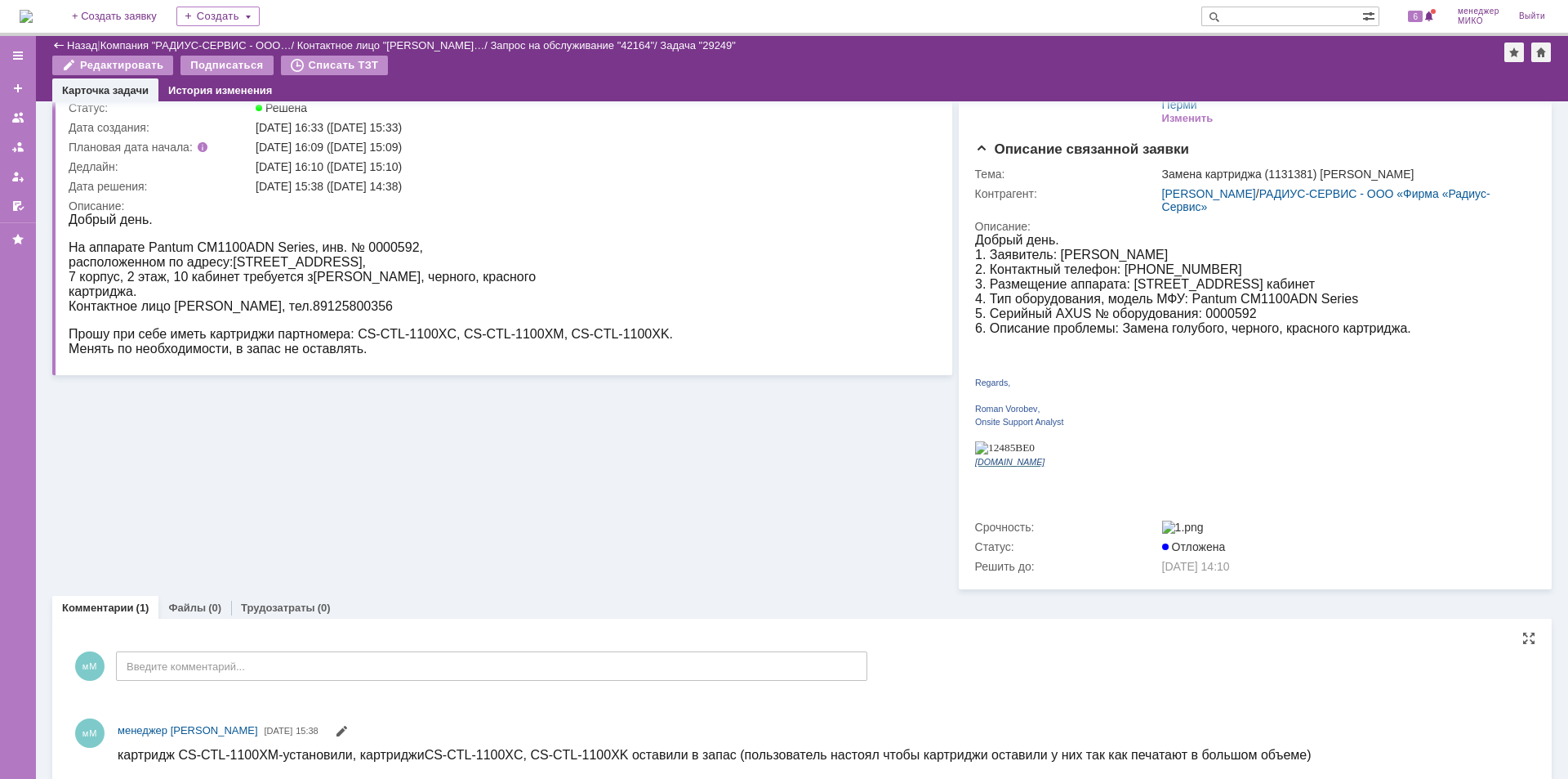
click at [66, 43] on div "Назад" at bounding box center [75, 45] width 45 height 12
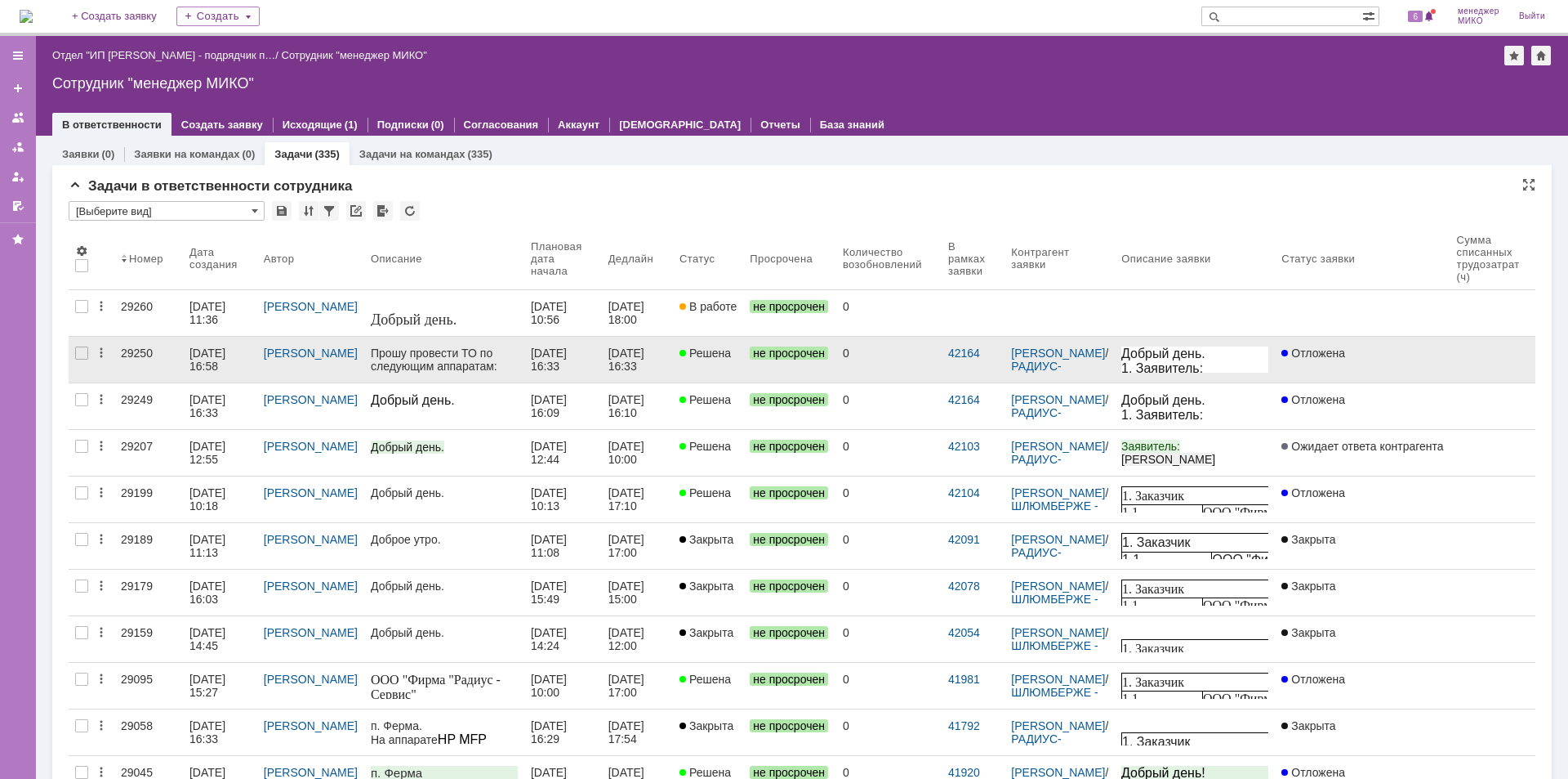
click at [139, 356] on div "29250" at bounding box center [148, 353] width 55 height 13
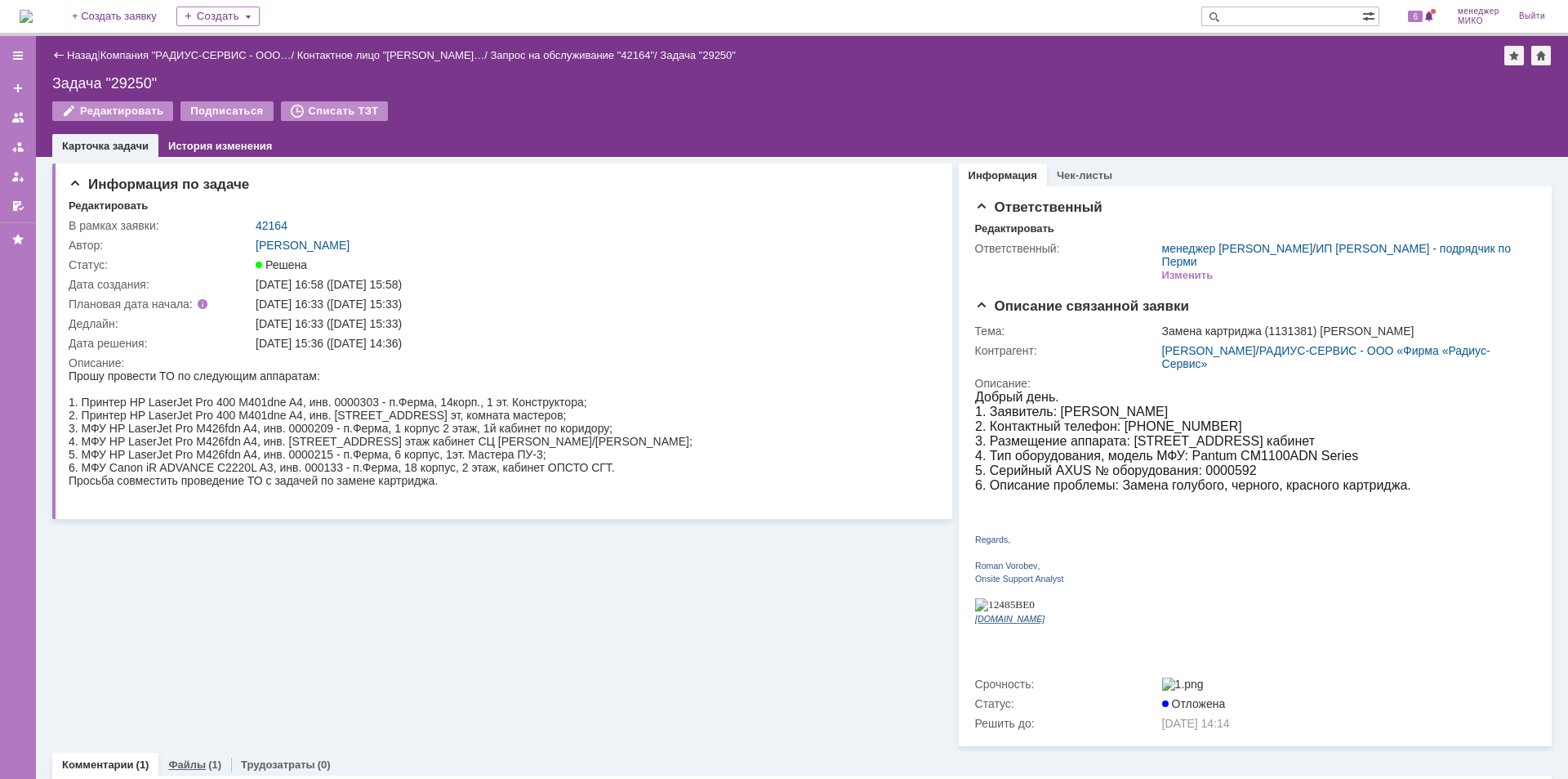
click at [187, 759] on link "Файлы" at bounding box center [187, 765] width 37 height 12
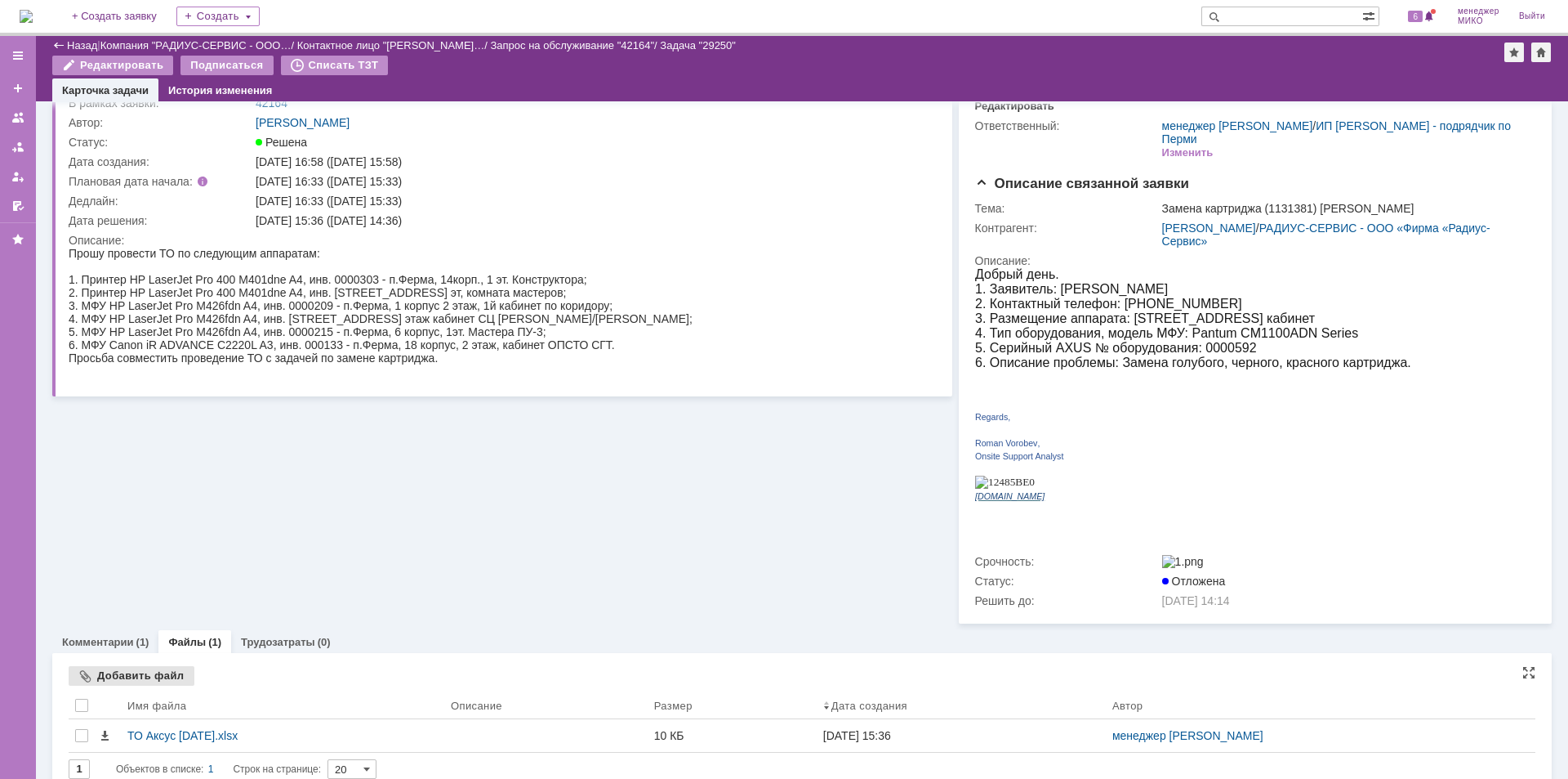
click at [156, 666] on div "Добавить файл" at bounding box center [132, 676] width 126 height 20
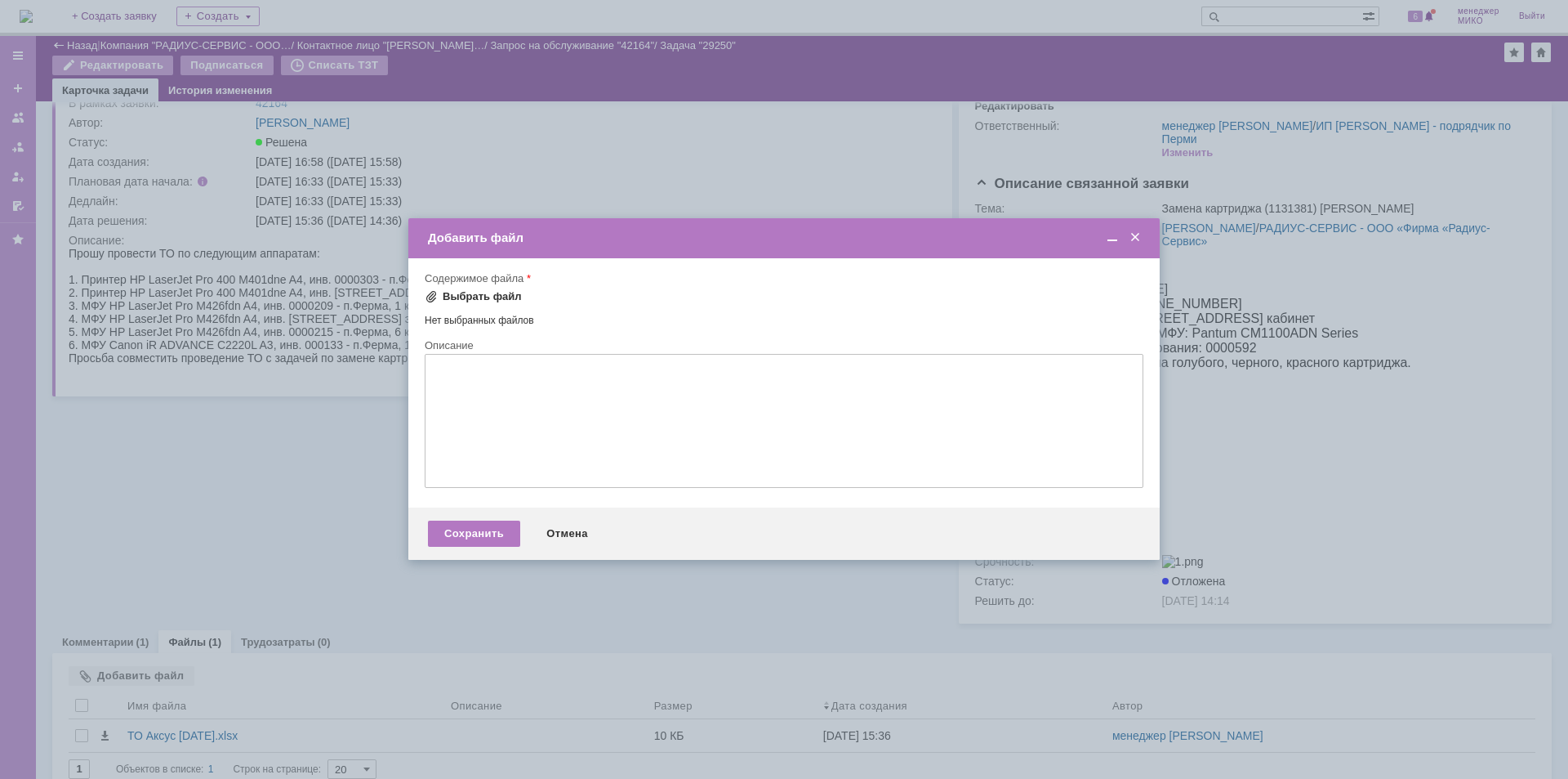
click at [455, 293] on div "Выбрать файл" at bounding box center [482, 296] width 79 height 13
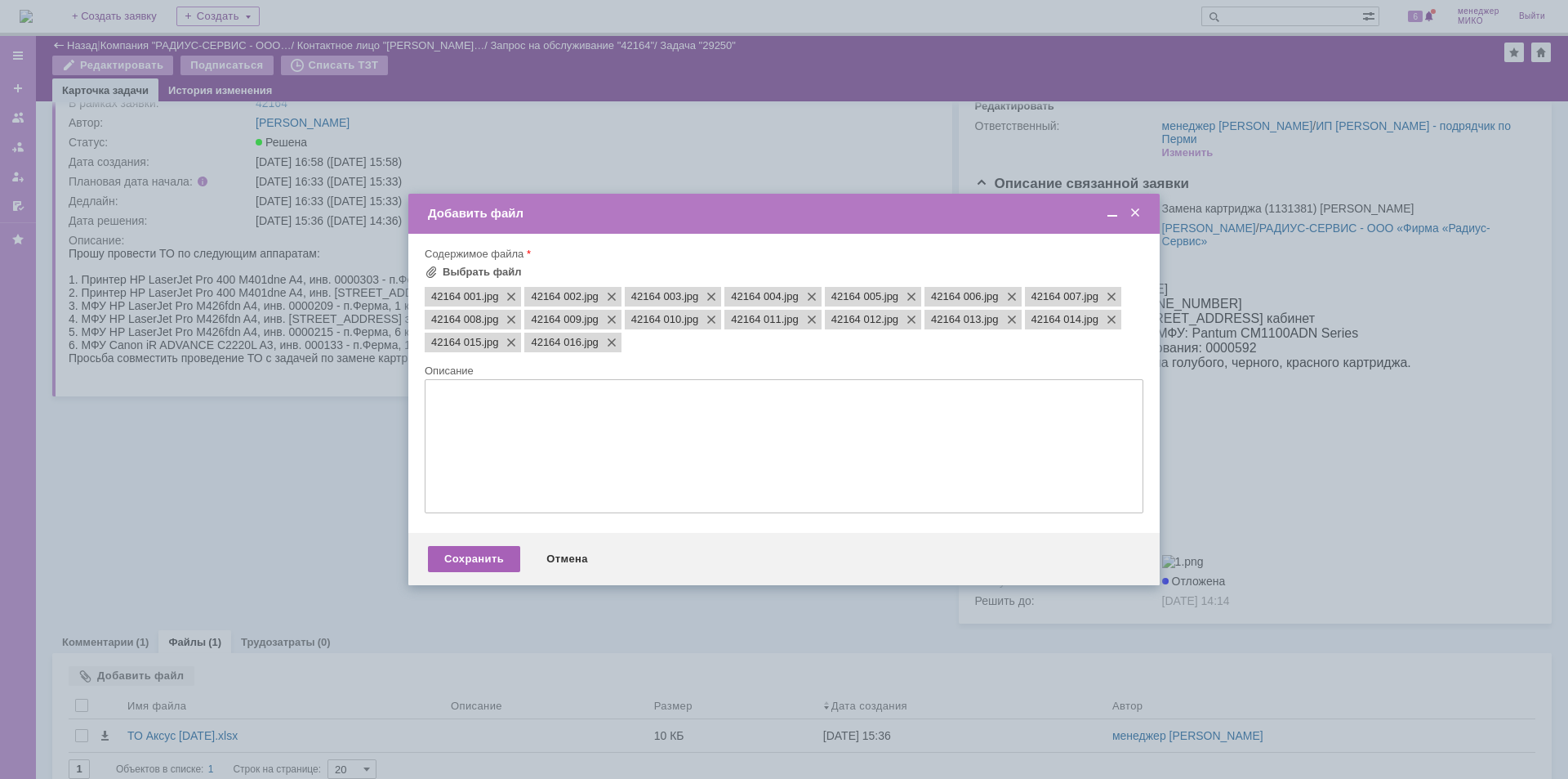
click at [460, 567] on div "Сохранить" at bounding box center [474, 558] width 92 height 26
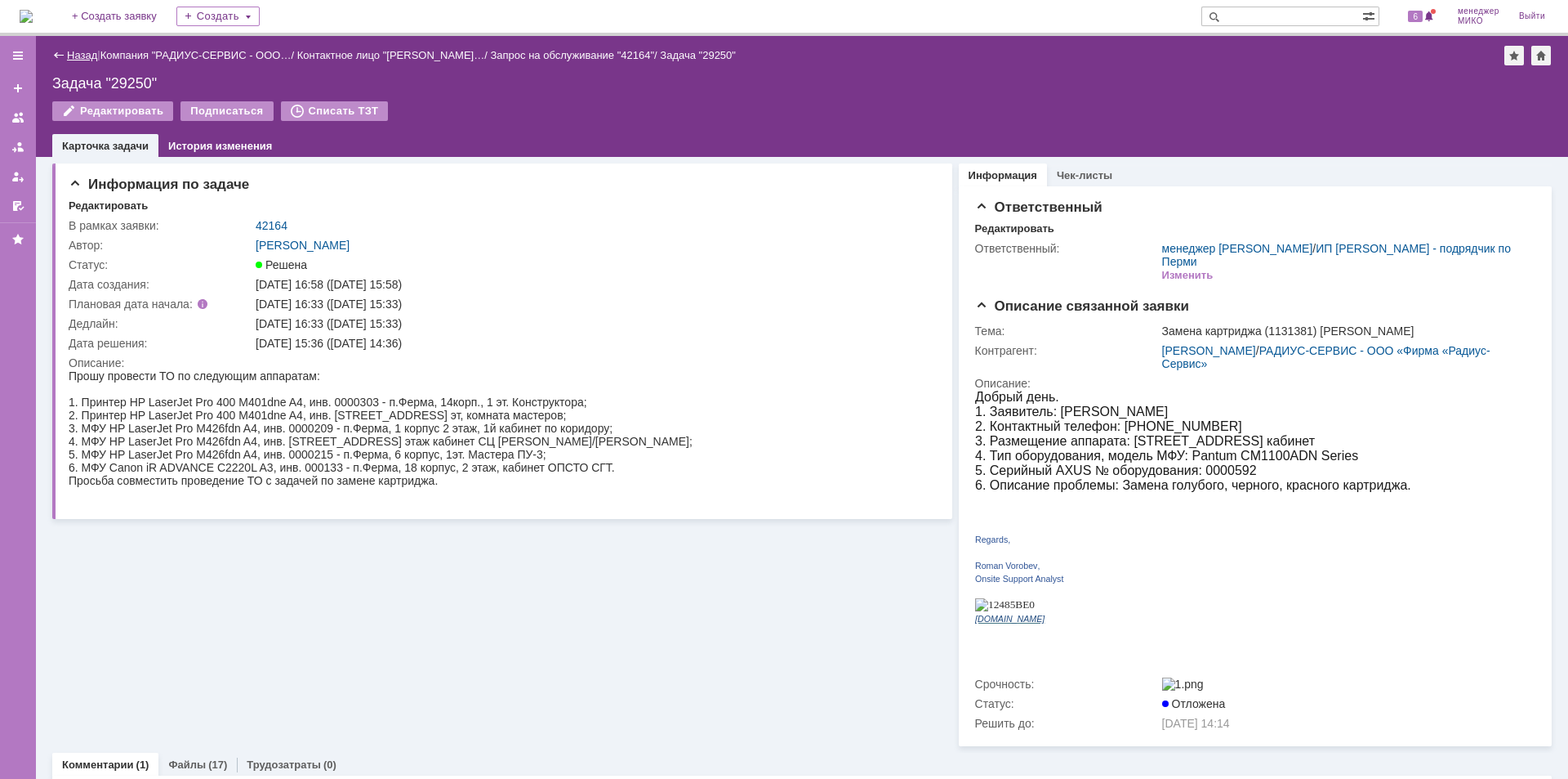
click at [71, 55] on link "Назад" at bounding box center [82, 55] width 30 height 12
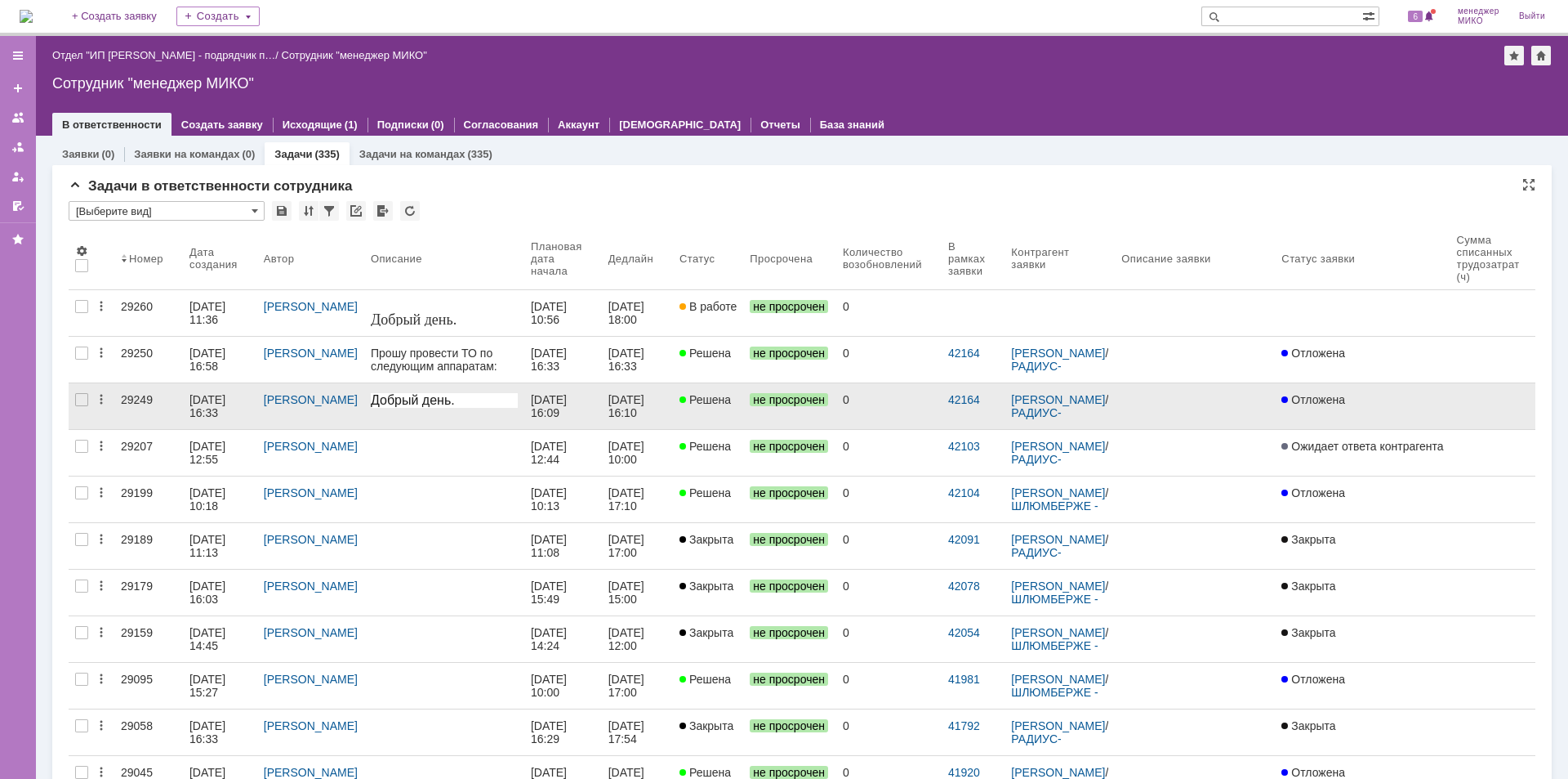
click at [133, 397] on div "29249" at bounding box center [148, 399] width 55 height 13
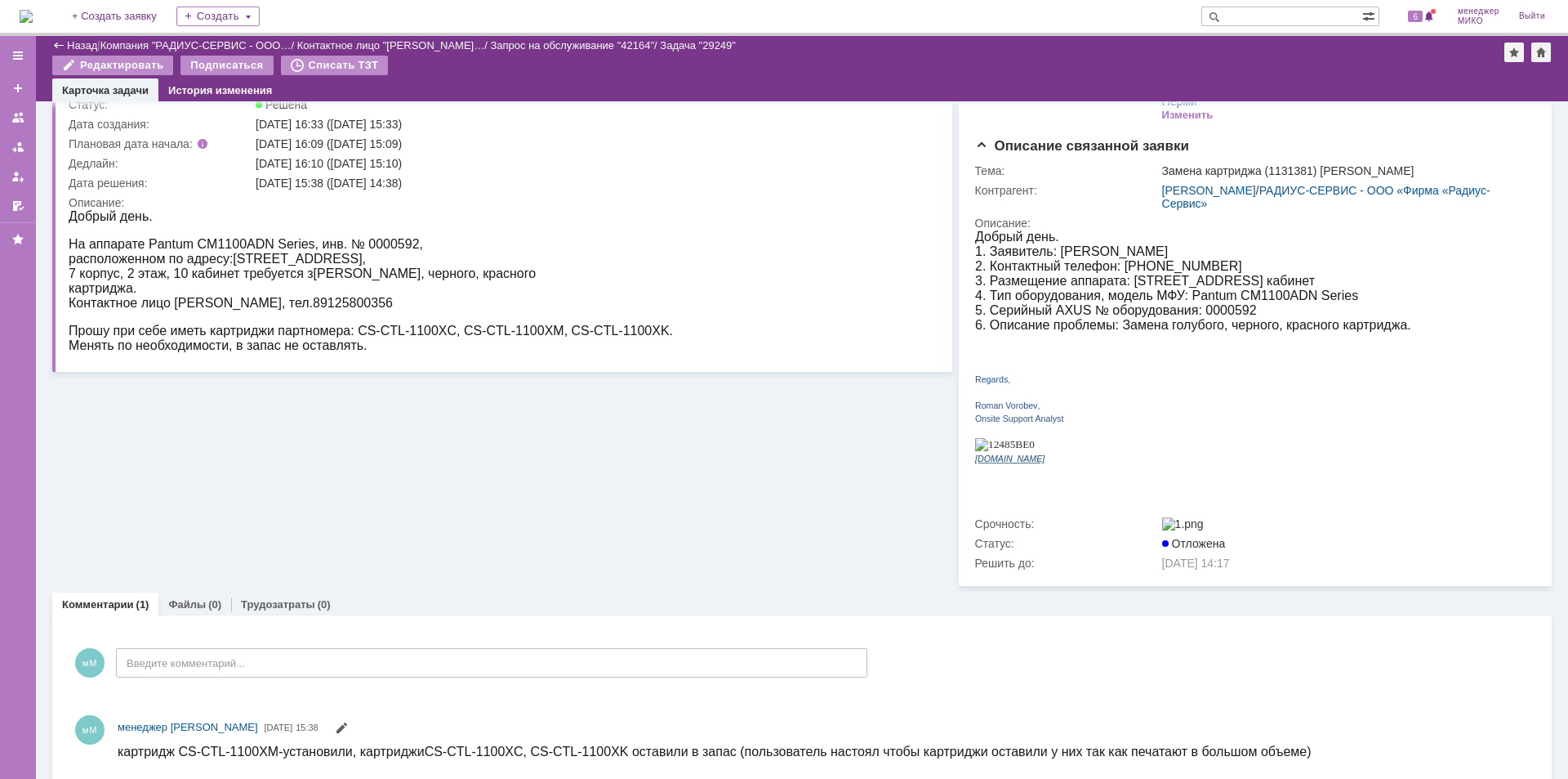
scroll to position [101, 0]
click at [184, 601] on link "Файлы" at bounding box center [187, 607] width 37 height 12
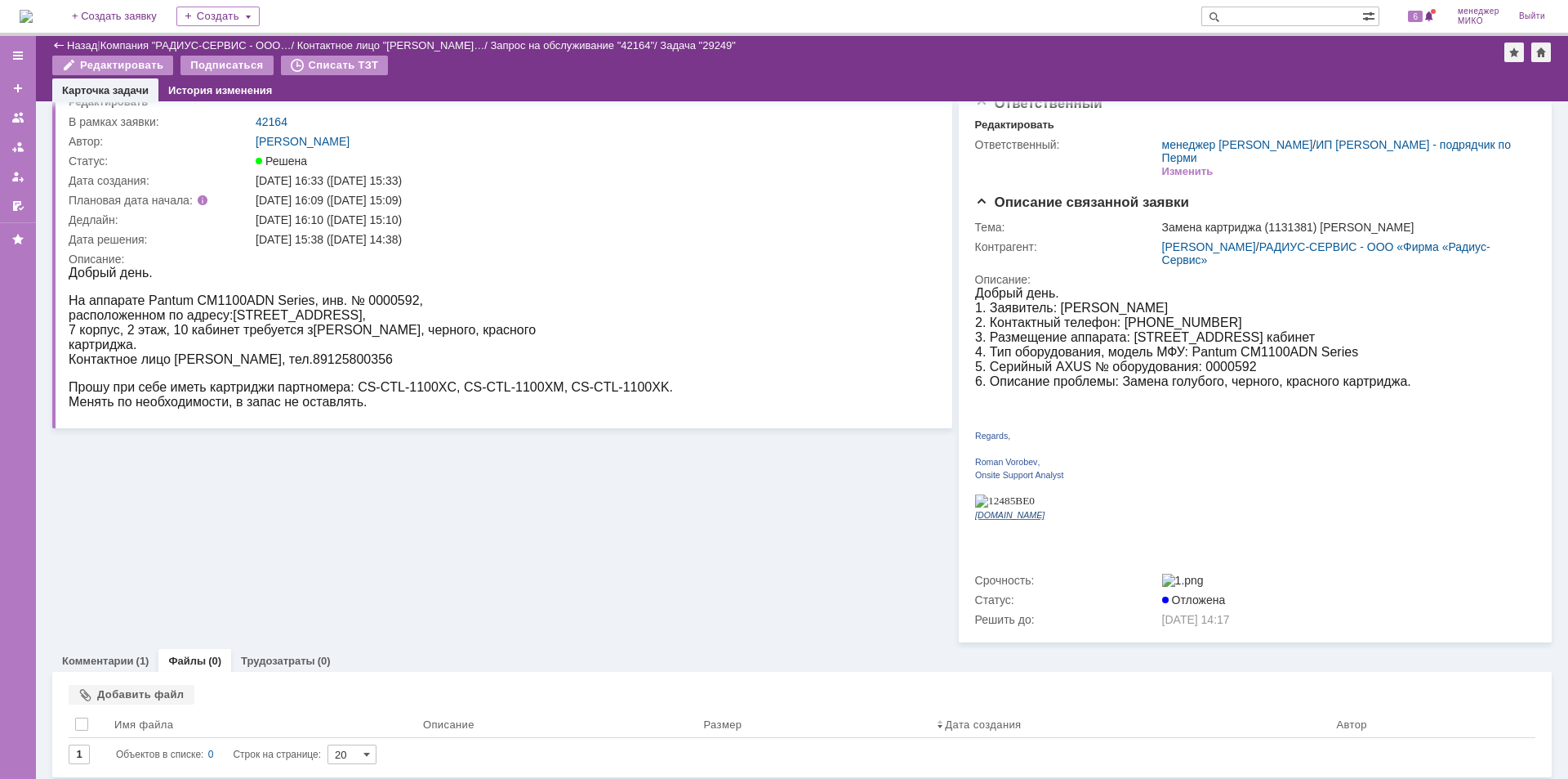
scroll to position [34, 0]
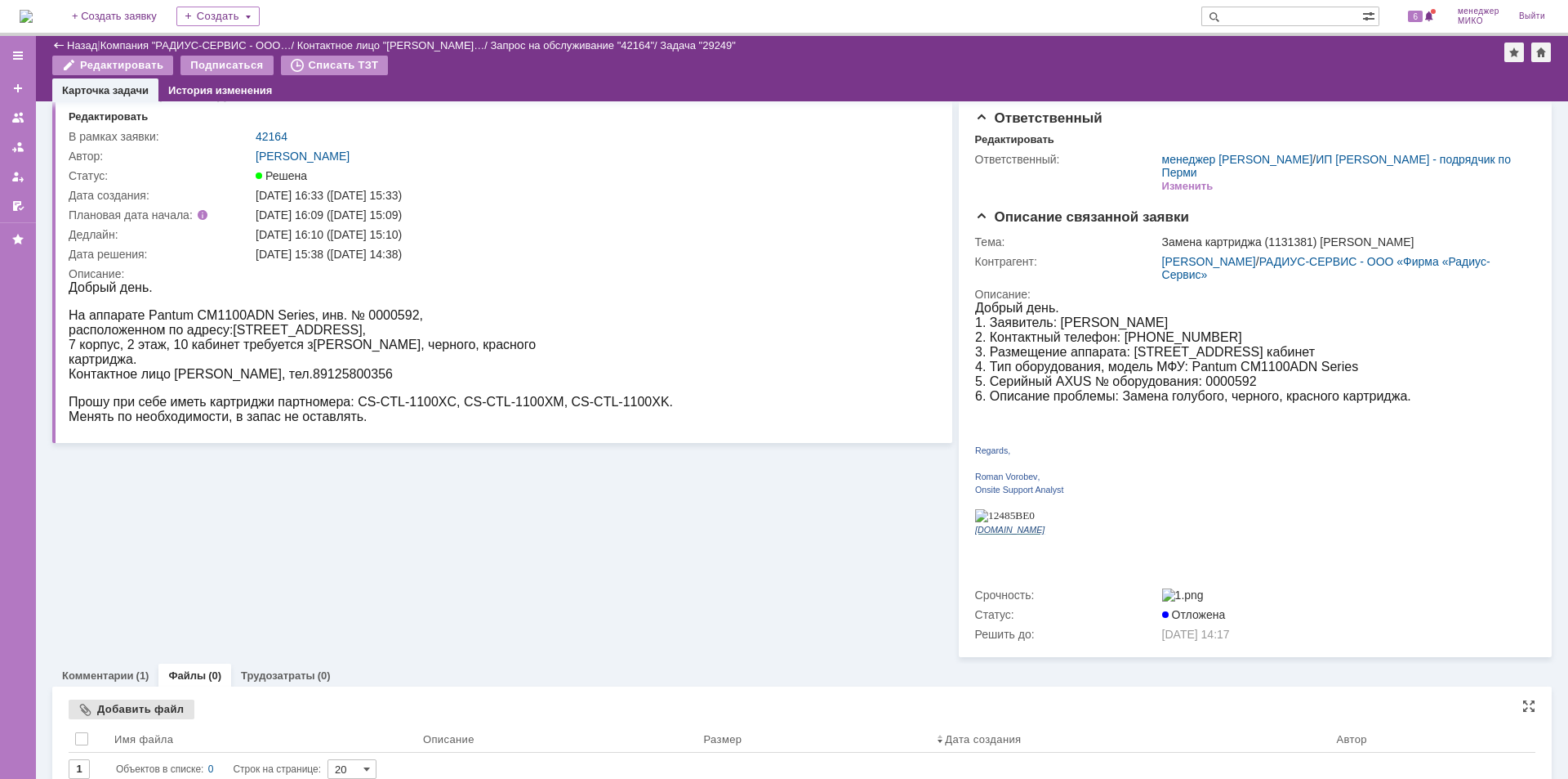
click at [142, 700] on div "Добавить файл" at bounding box center [132, 710] width 126 height 20
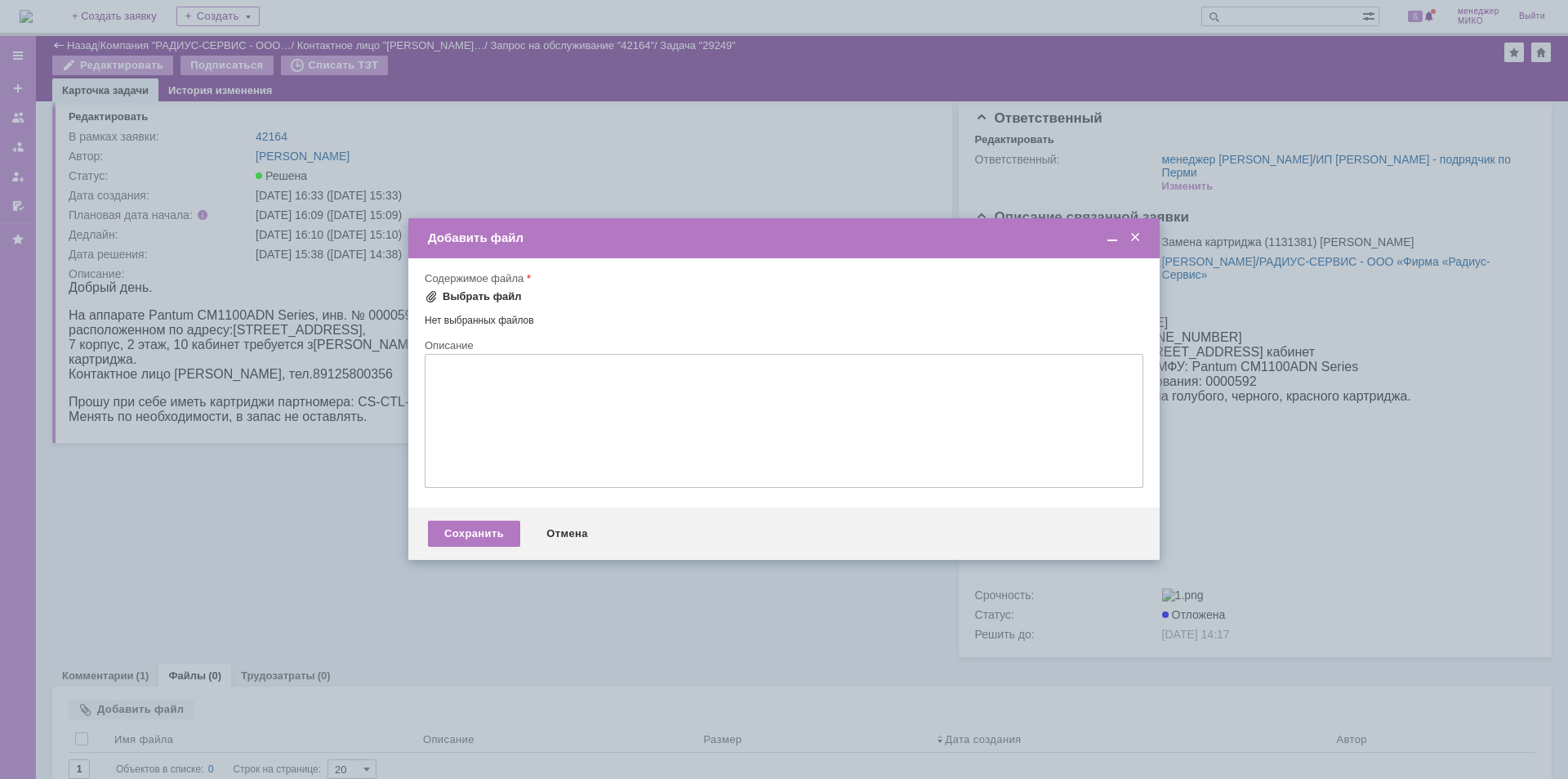
click at [464, 290] on div "Выбрать файл" at bounding box center [482, 296] width 79 height 13
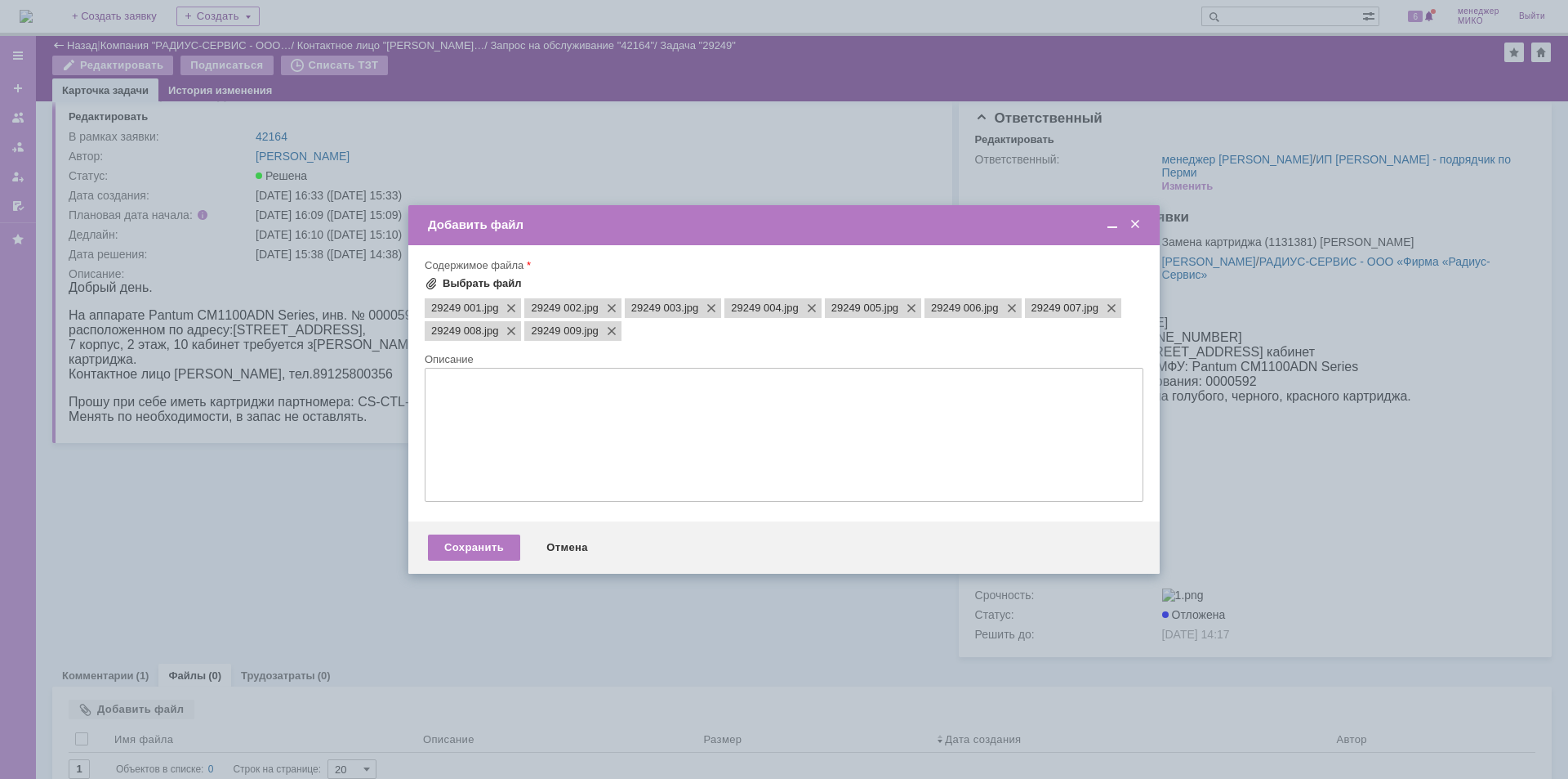
scroll to position [0, 0]
click at [481, 552] on div "Сохранить" at bounding box center [474, 547] width 92 height 26
